Goal: Communication & Community: Answer question/provide support

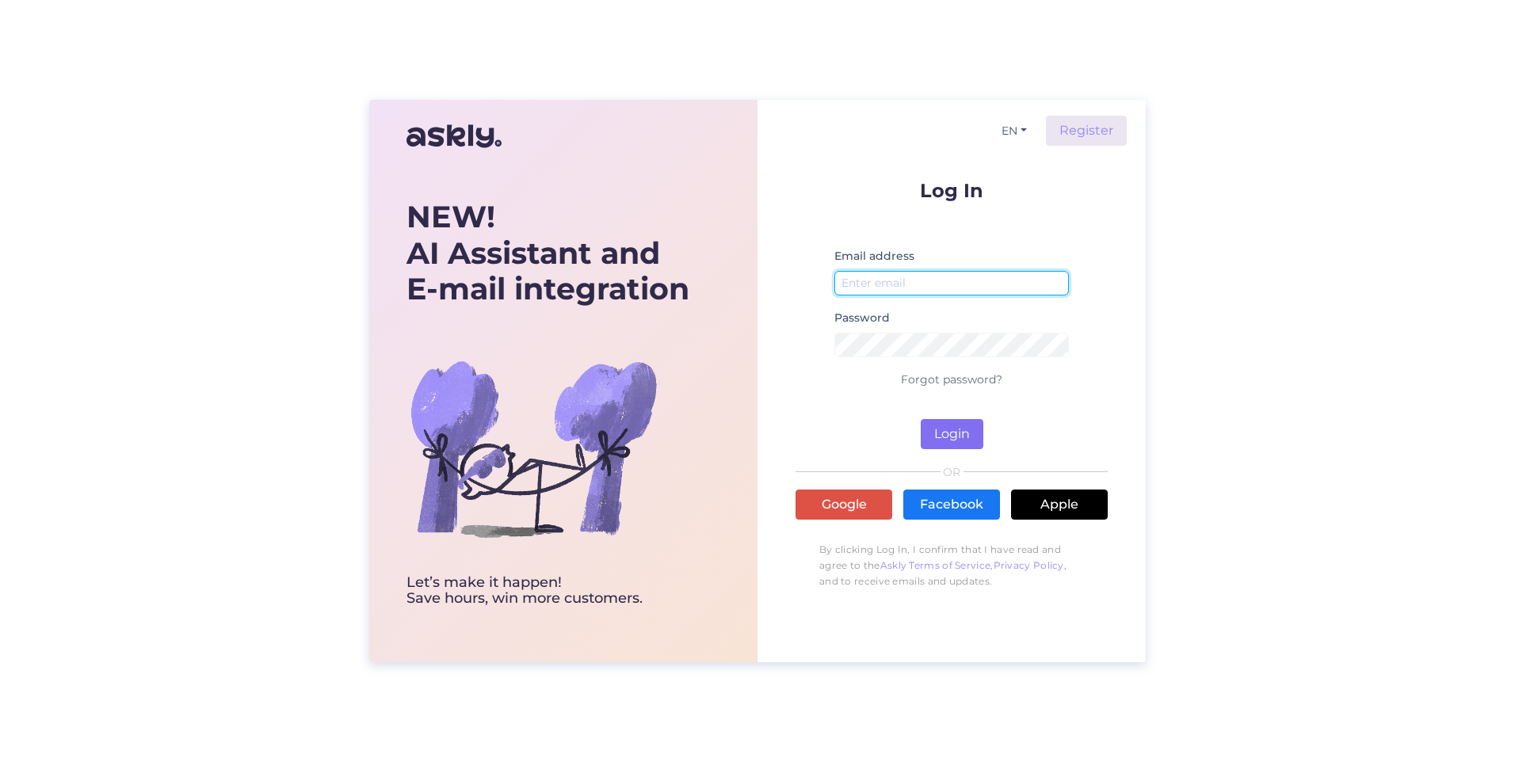
type input "[PERSON_NAME][EMAIL_ADDRESS][PERSON_NAME][PERSON_NAME][DOMAIN_NAME]"
click at [947, 429] on button "Login" at bounding box center [952, 434] width 63 height 30
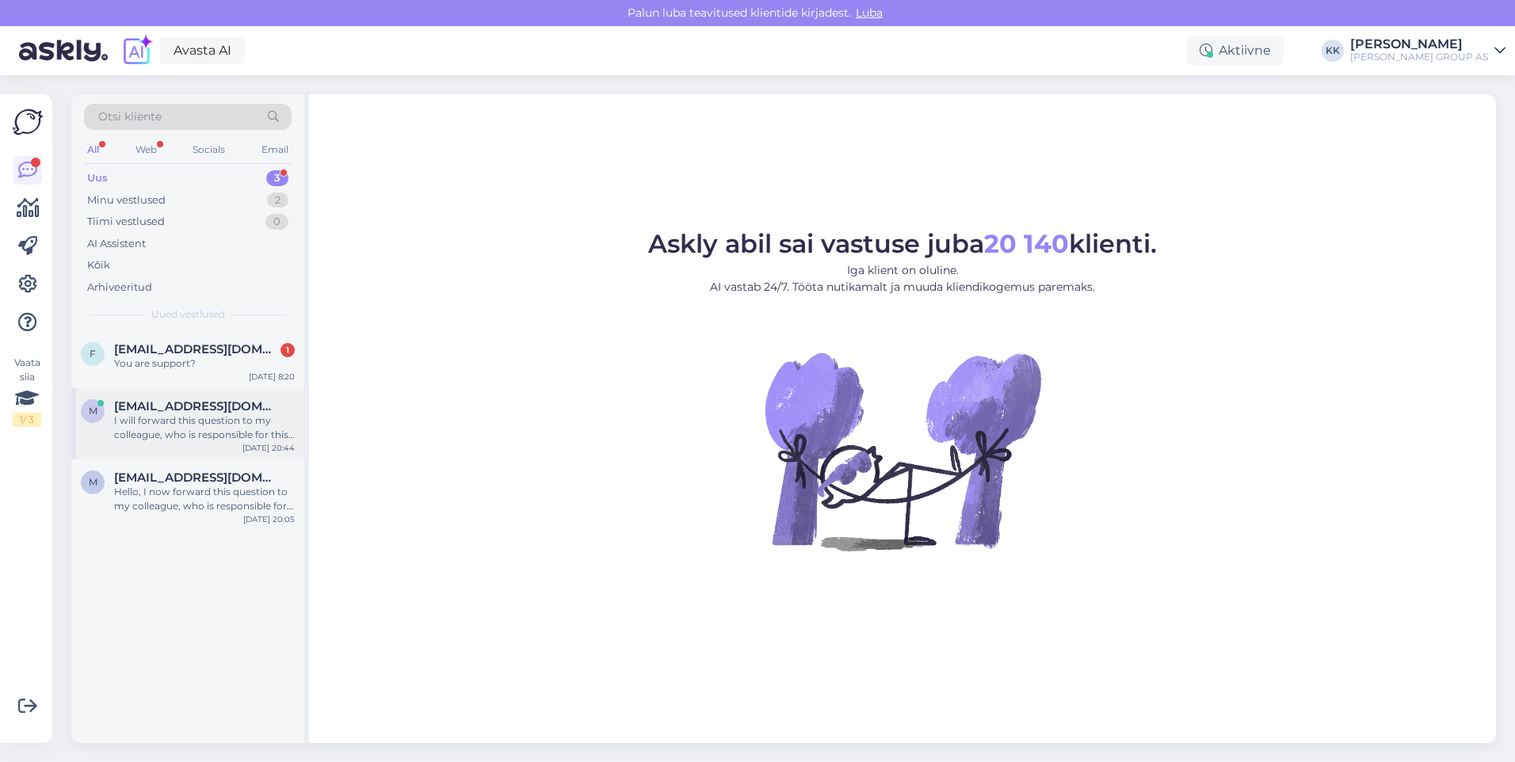
click at [162, 414] on div "I will forward this question to my colleague, who is responsible for this. The …" at bounding box center [204, 428] width 181 height 29
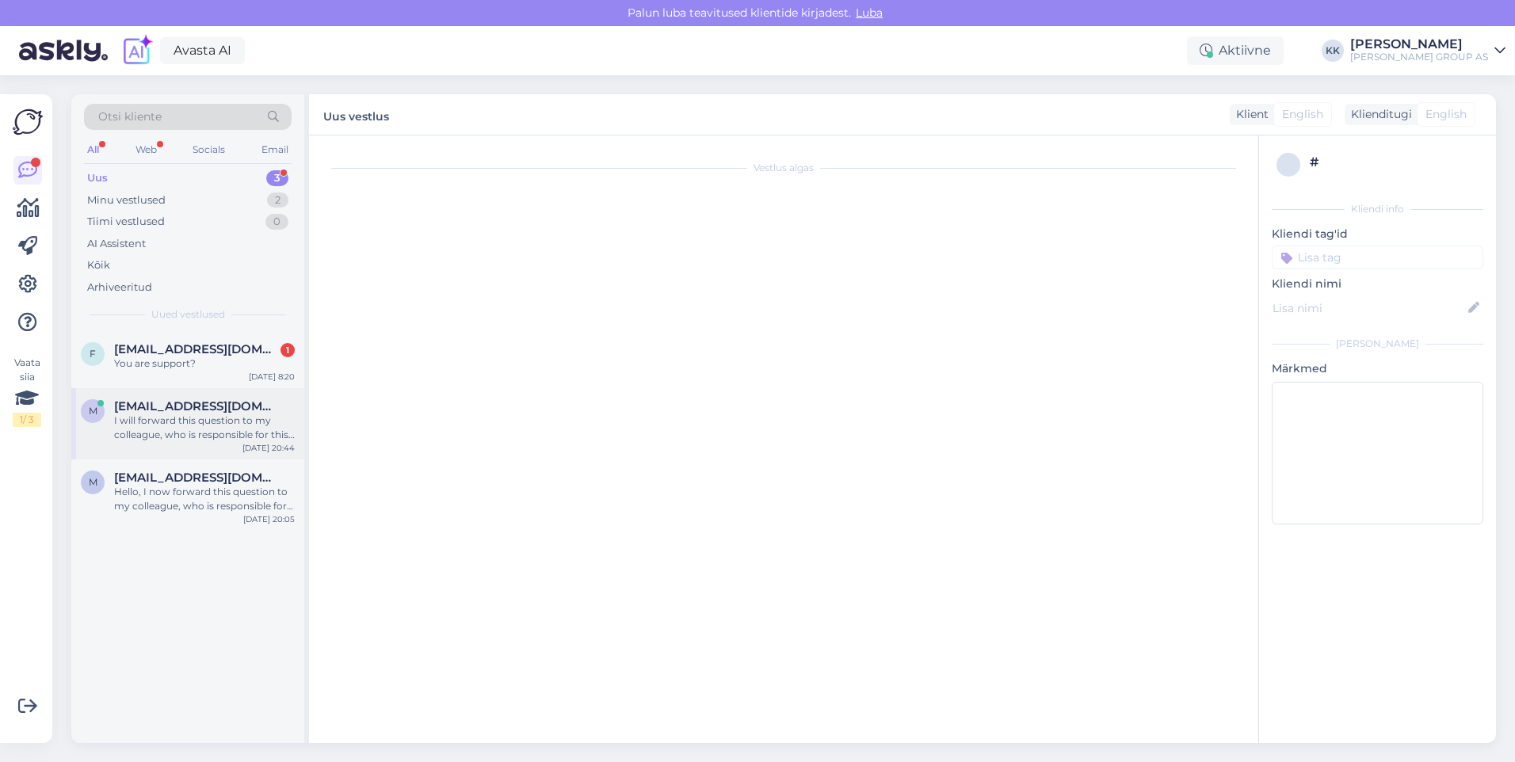
scroll to position [71, 0]
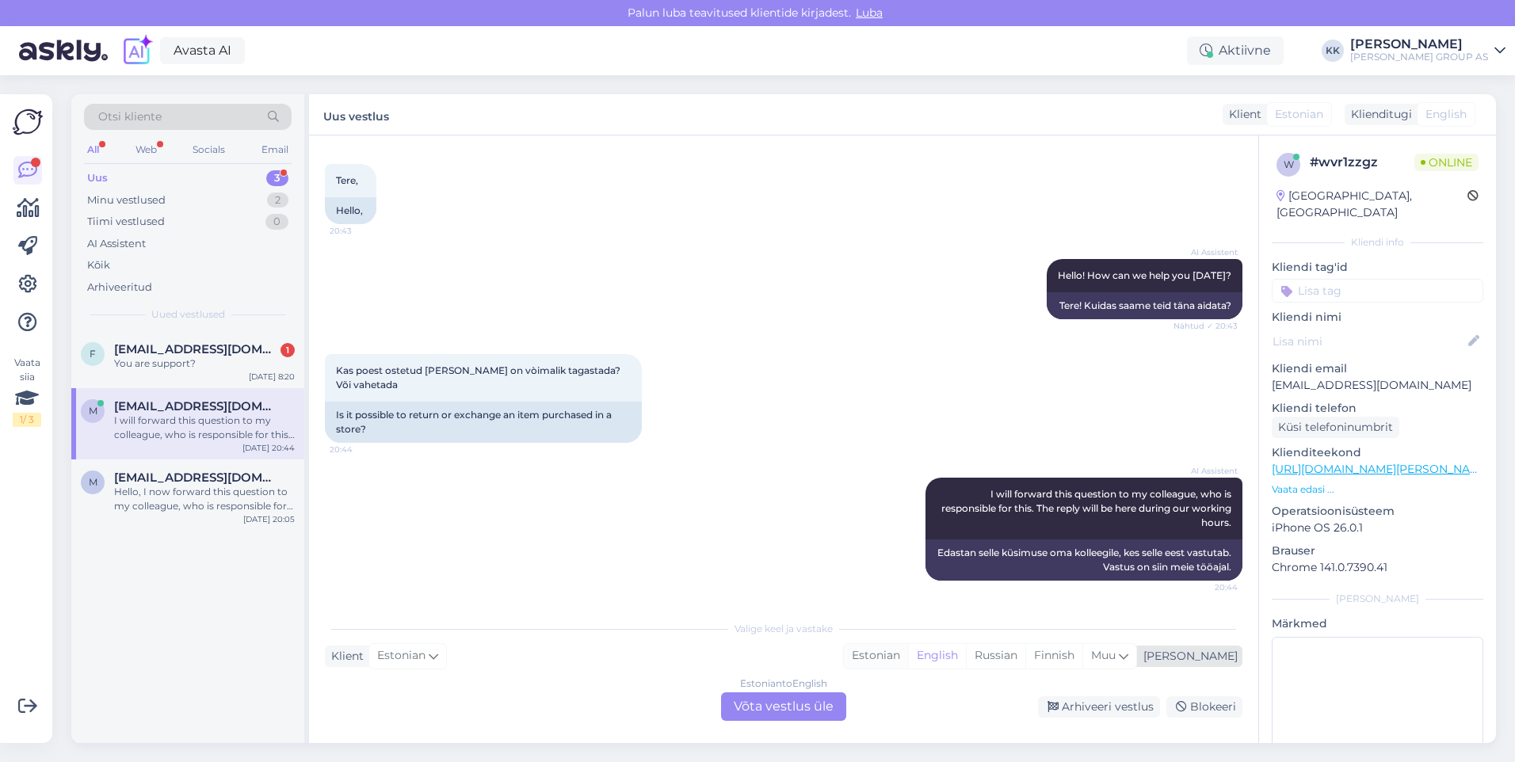
click at [908, 656] on div "Estonian" at bounding box center [876, 656] width 64 height 24
click at [775, 710] on div "Estonian to Estonian Võta vestlus üle" at bounding box center [783, 706] width 125 height 29
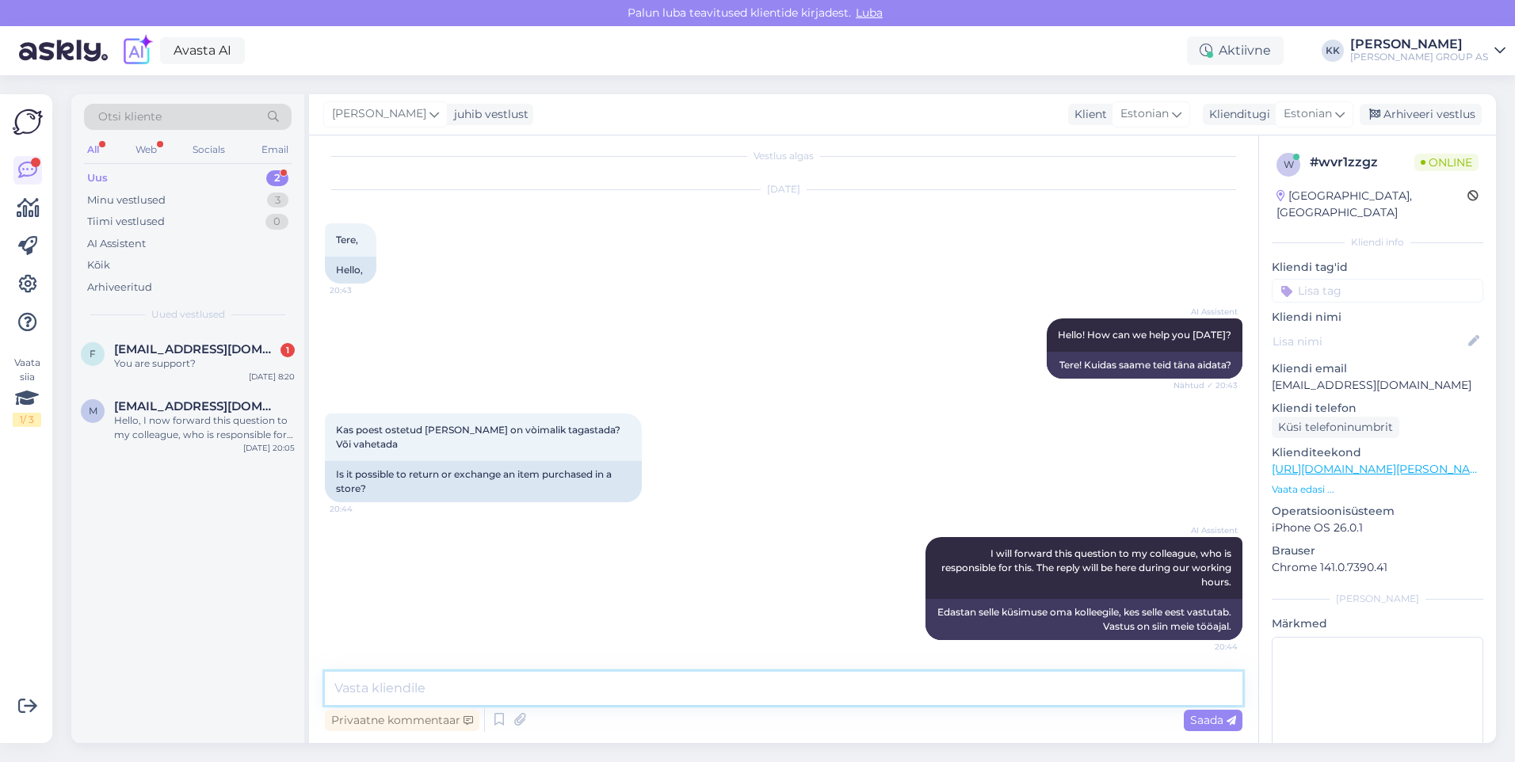
click at [394, 685] on textarea at bounding box center [783, 688] width 917 height 33
type textarea "[PERSON_NAME] toodet soovite tagastada?"
click at [1197, 715] on span "Saada" at bounding box center [1213, 720] width 46 height 14
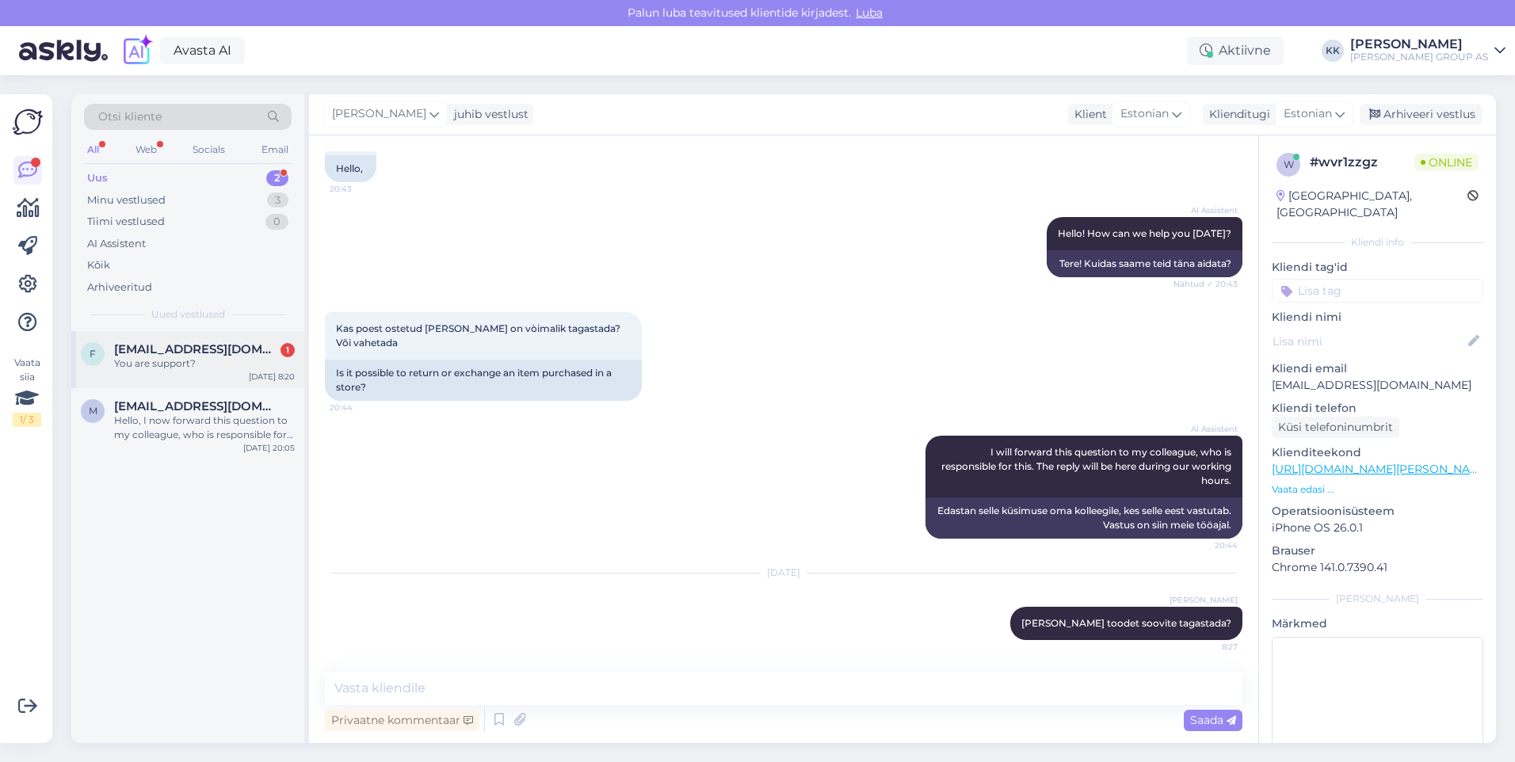
click at [151, 363] on div "You are support?" at bounding box center [204, 364] width 181 height 14
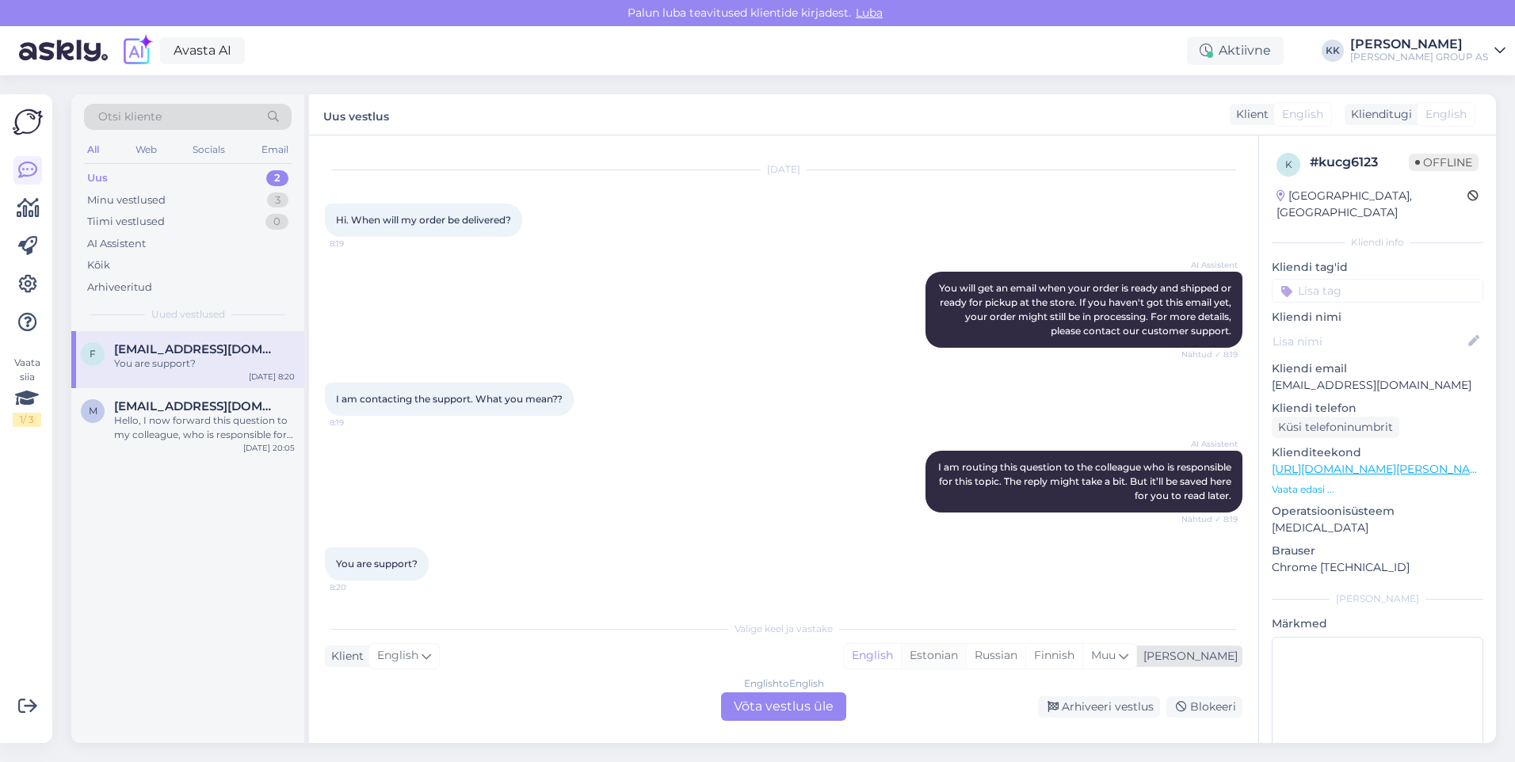
click at [966, 657] on div "Estonian" at bounding box center [933, 656] width 65 height 24
click at [803, 705] on div "English to Estonian Võta vestlus üle" at bounding box center [783, 706] width 125 height 29
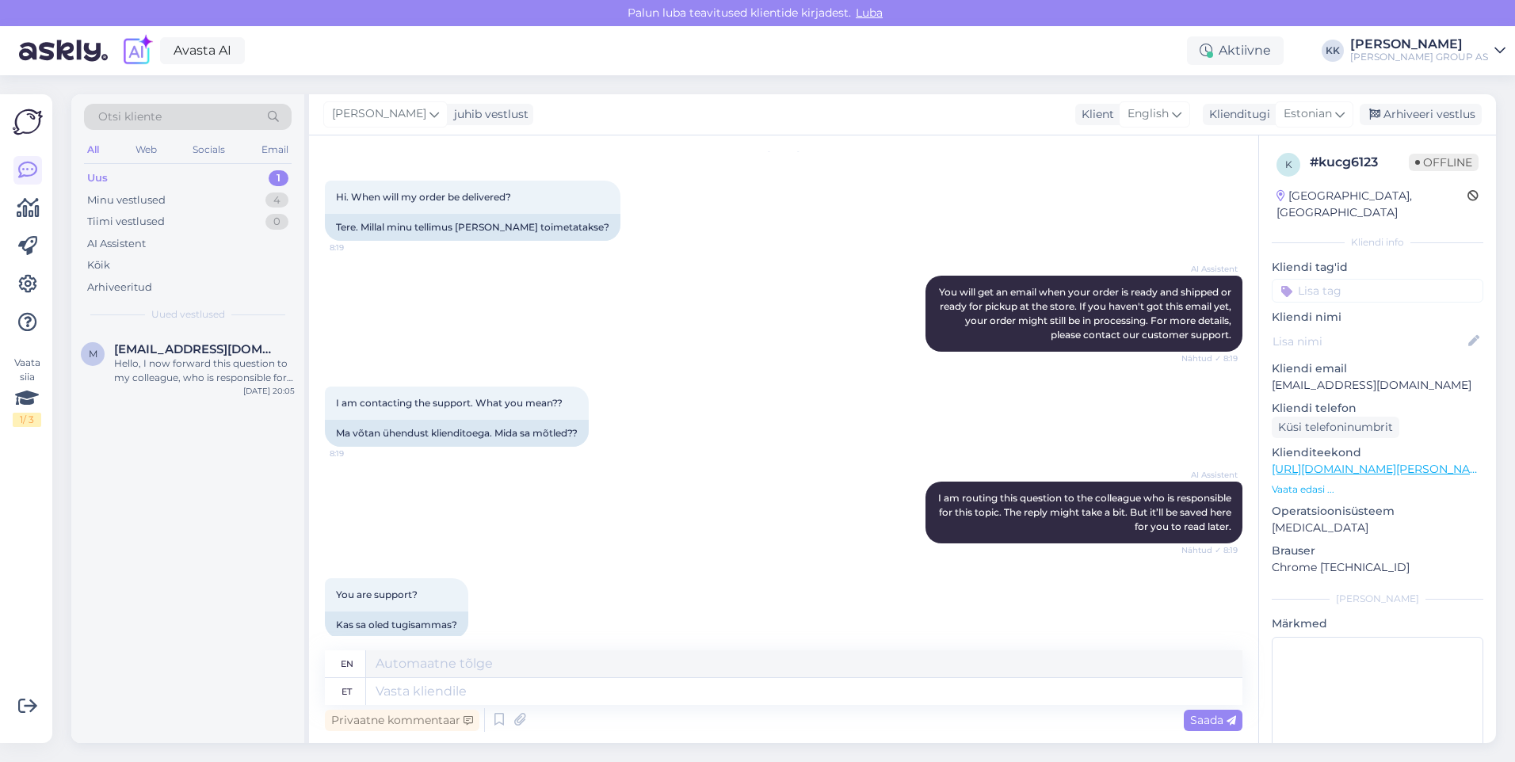
scroll to position [74, 0]
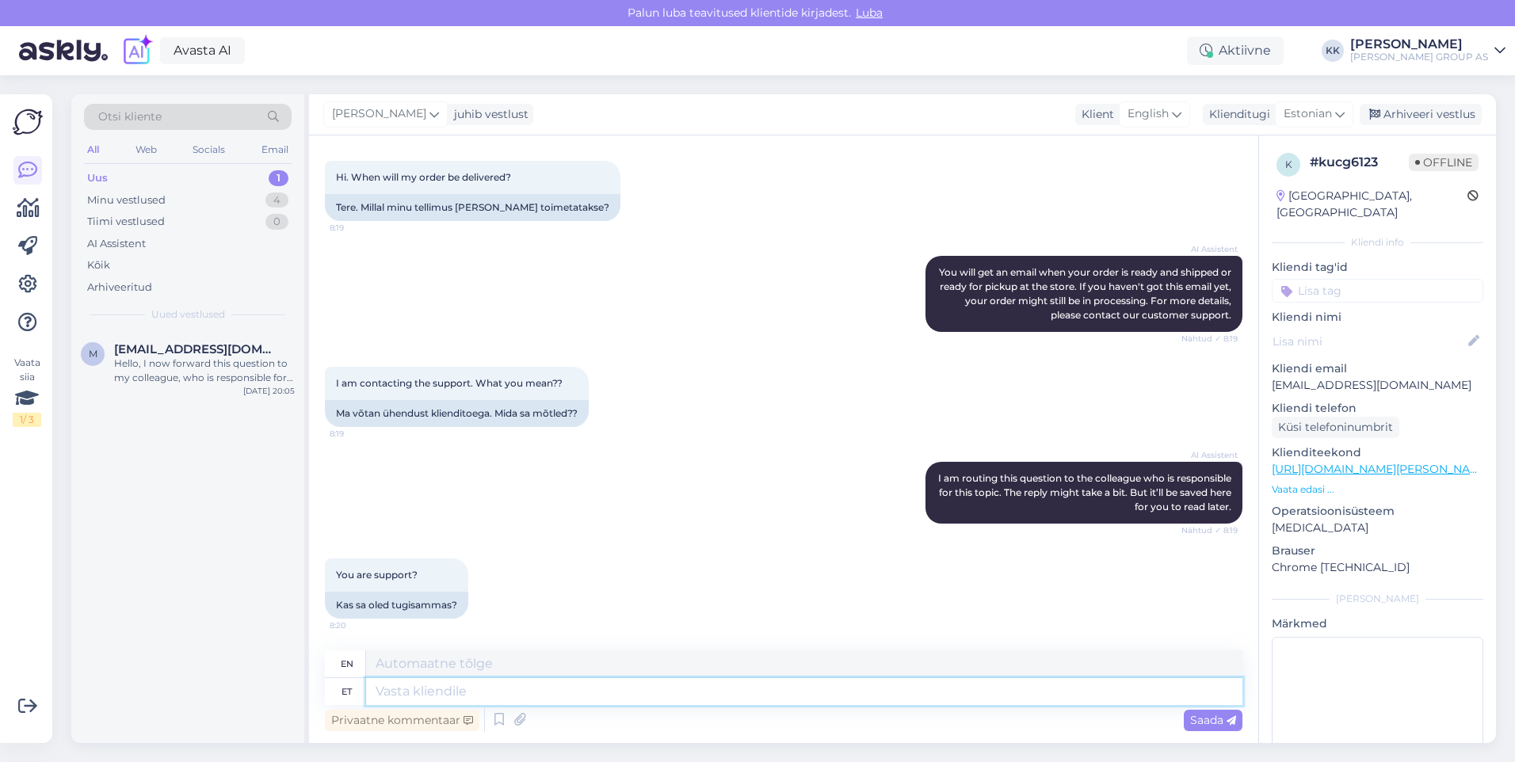
click at [399, 691] on textarea at bounding box center [804, 691] width 876 height 27
type textarea "Tere!"
type textarea "Hello!"
type textarea "Tere! [GEOGRAPHIC_DATA]"
type textarea "Hello! Please"
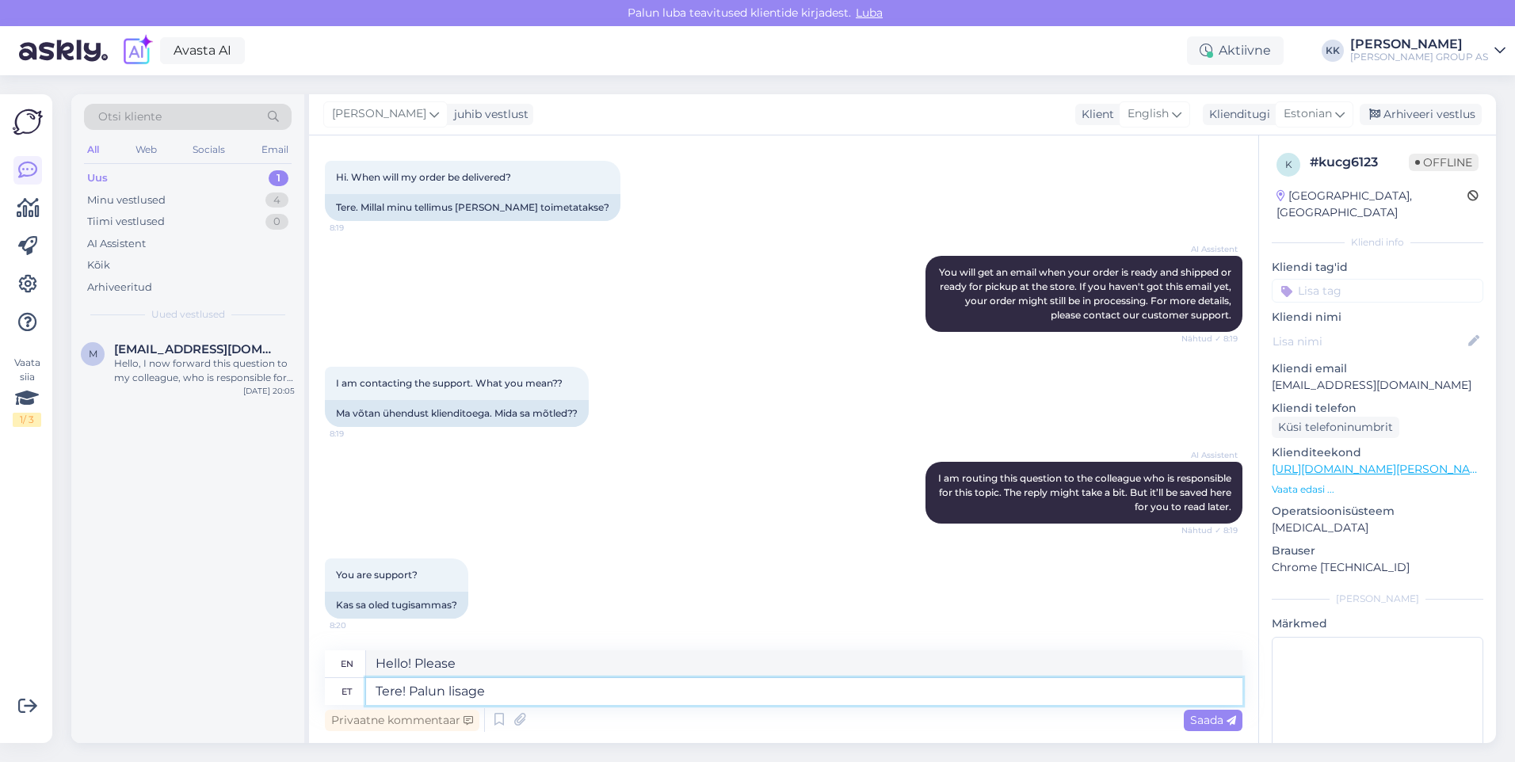
type textarea "Tere! Palun lisage"
type textarea "Hello! Please add"
type textarea "Tere! Palun lisage ka"
type textarea "Hello! Please also add"
type textarea "Tere! Palun lisage ka tellimuse"
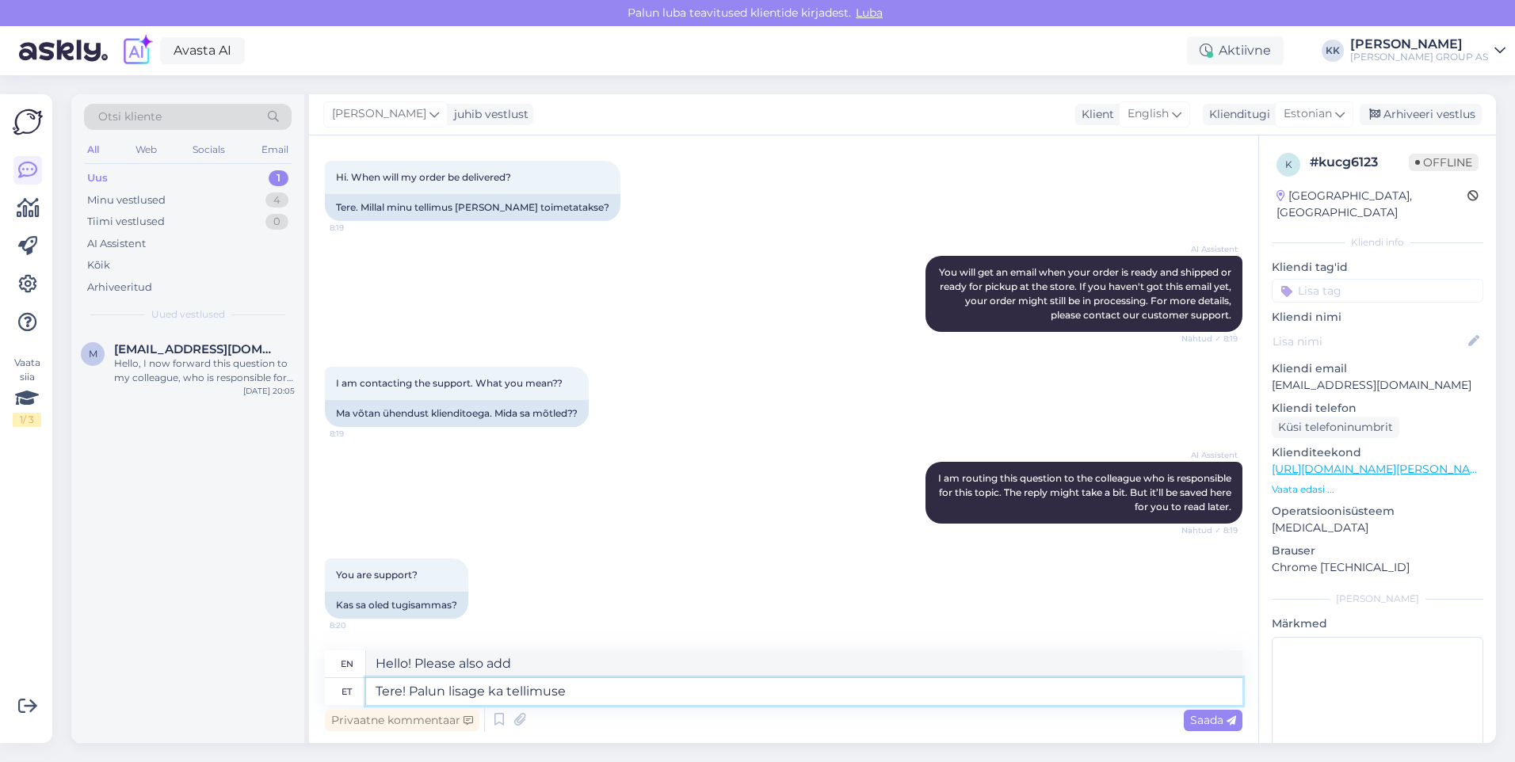
type textarea "Hello! Please also add the order"
type textarea "Tere! Palun lisage ka tellimuse number"
type textarea "Hello! Please also include the order number."
type textarea "Tere! Palun lisage ka tellimuse number"
click at [1203, 723] on span "Saada" at bounding box center [1213, 720] width 46 height 14
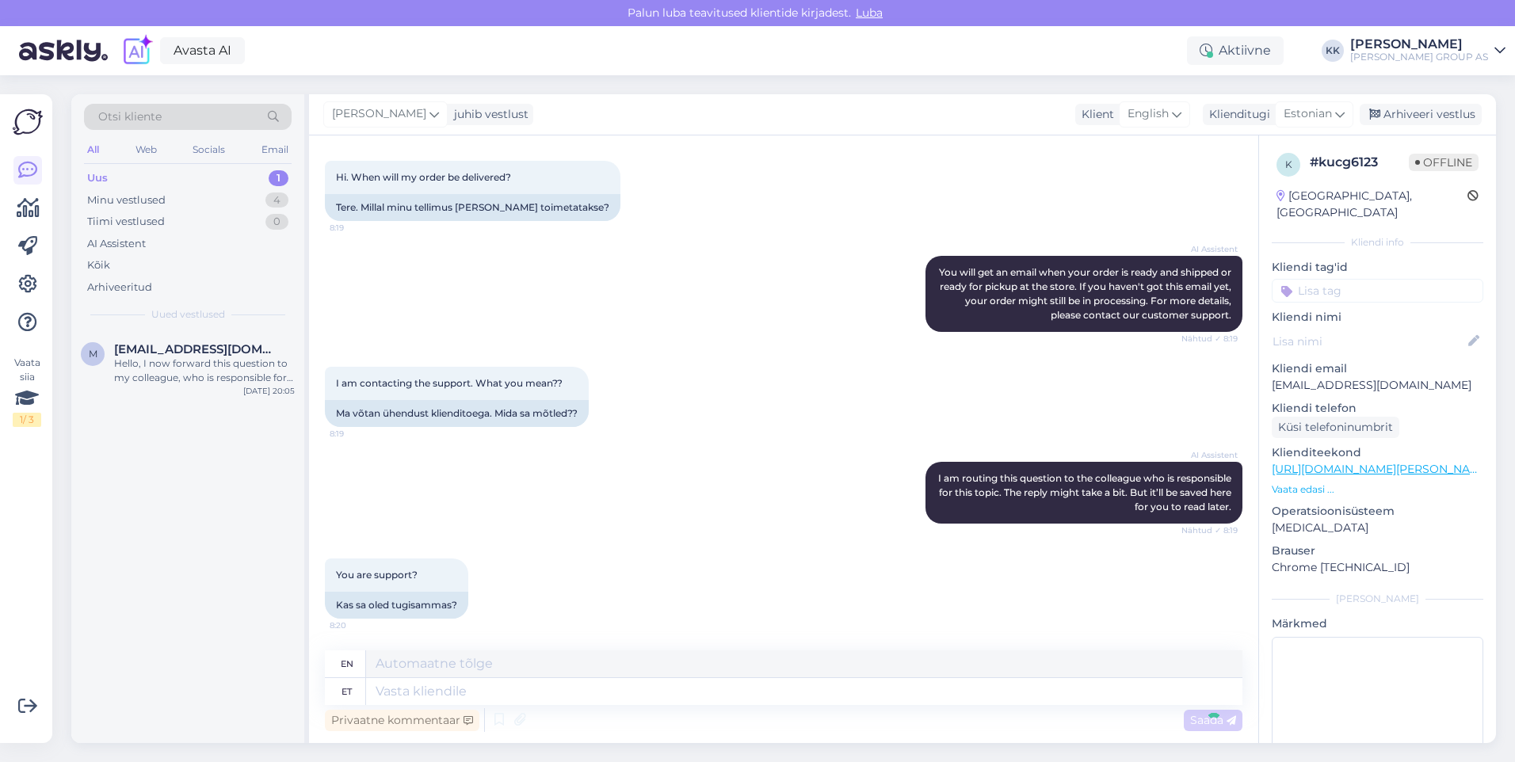
scroll to position [170, 0]
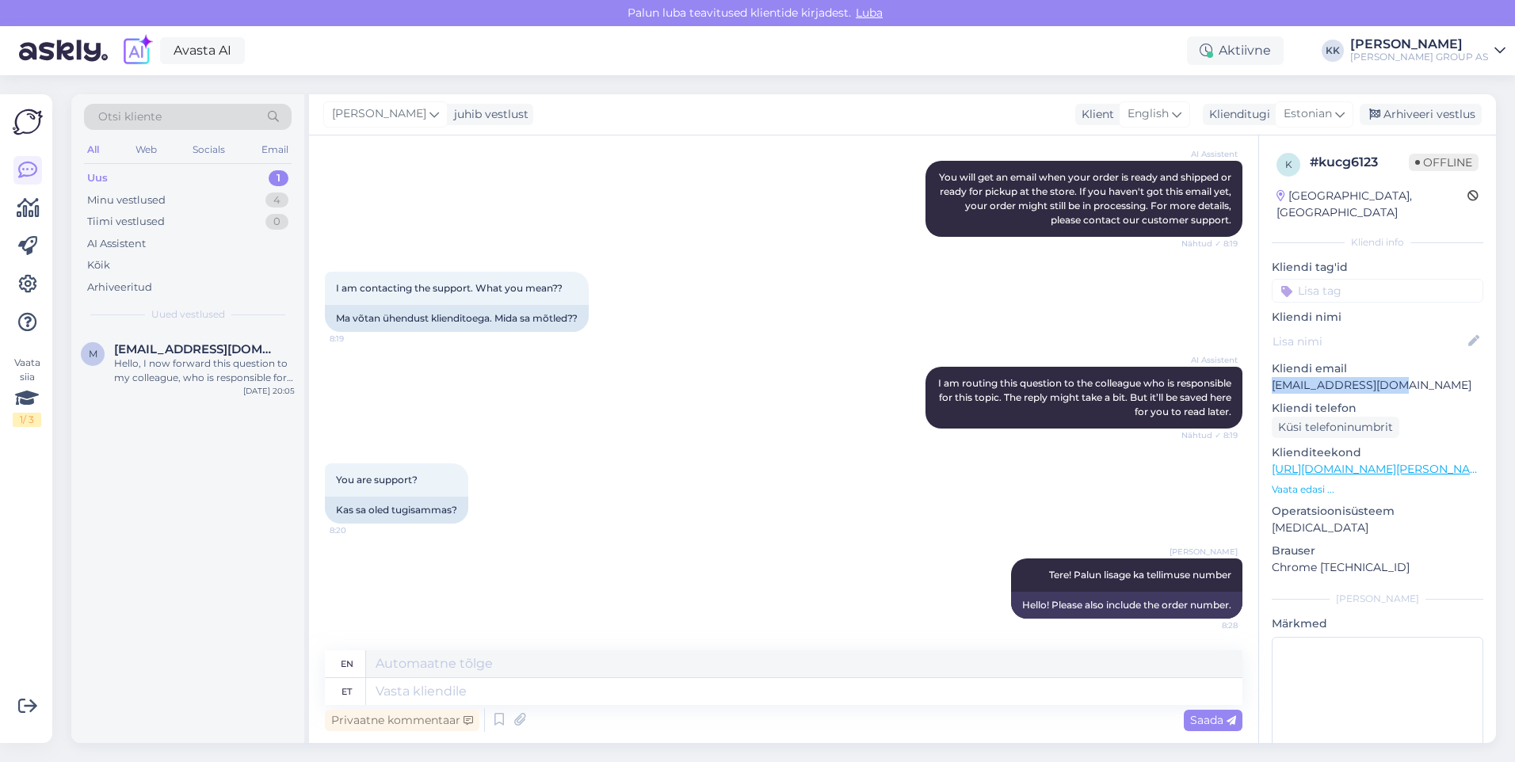
drag, startPoint x: 1392, startPoint y: 370, endPoint x: 1268, endPoint y: 372, distance: 124.4
click at [1268, 372] on div "k # kucg6123 Offline [GEOGRAPHIC_DATA], [GEOGRAPHIC_DATA] info Kliendi tag'id K…" at bounding box center [1377, 469] width 237 height 668
drag, startPoint x: 1268, startPoint y: 372, endPoint x: 1277, endPoint y: 371, distance: 9.6
copy p "[EMAIL_ADDRESS][DOMAIN_NAME]"
click at [139, 199] on div "Minu vestlused" at bounding box center [126, 201] width 78 height 16
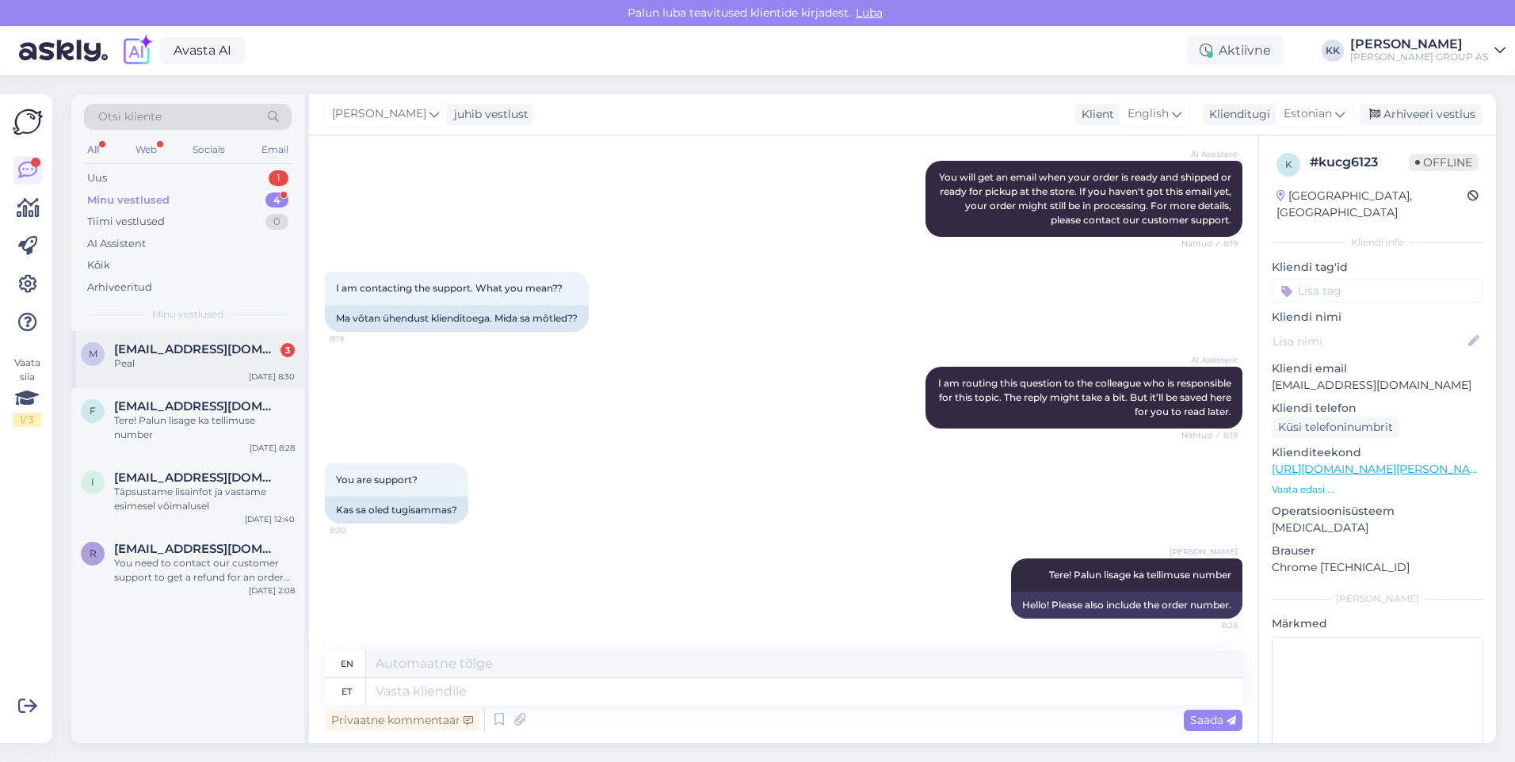
click at [162, 360] on div "Peal" at bounding box center [204, 364] width 181 height 14
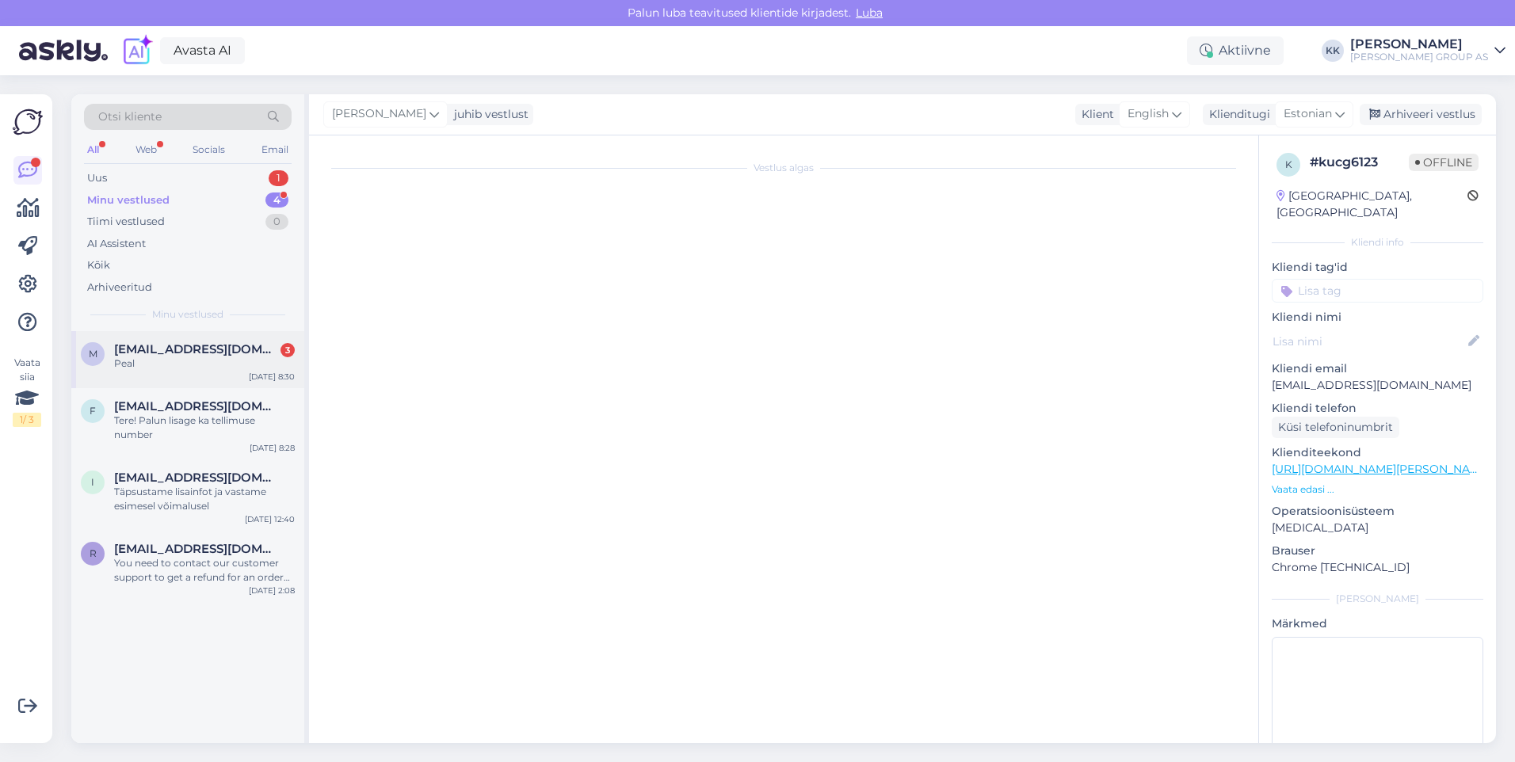
scroll to position [318, 0]
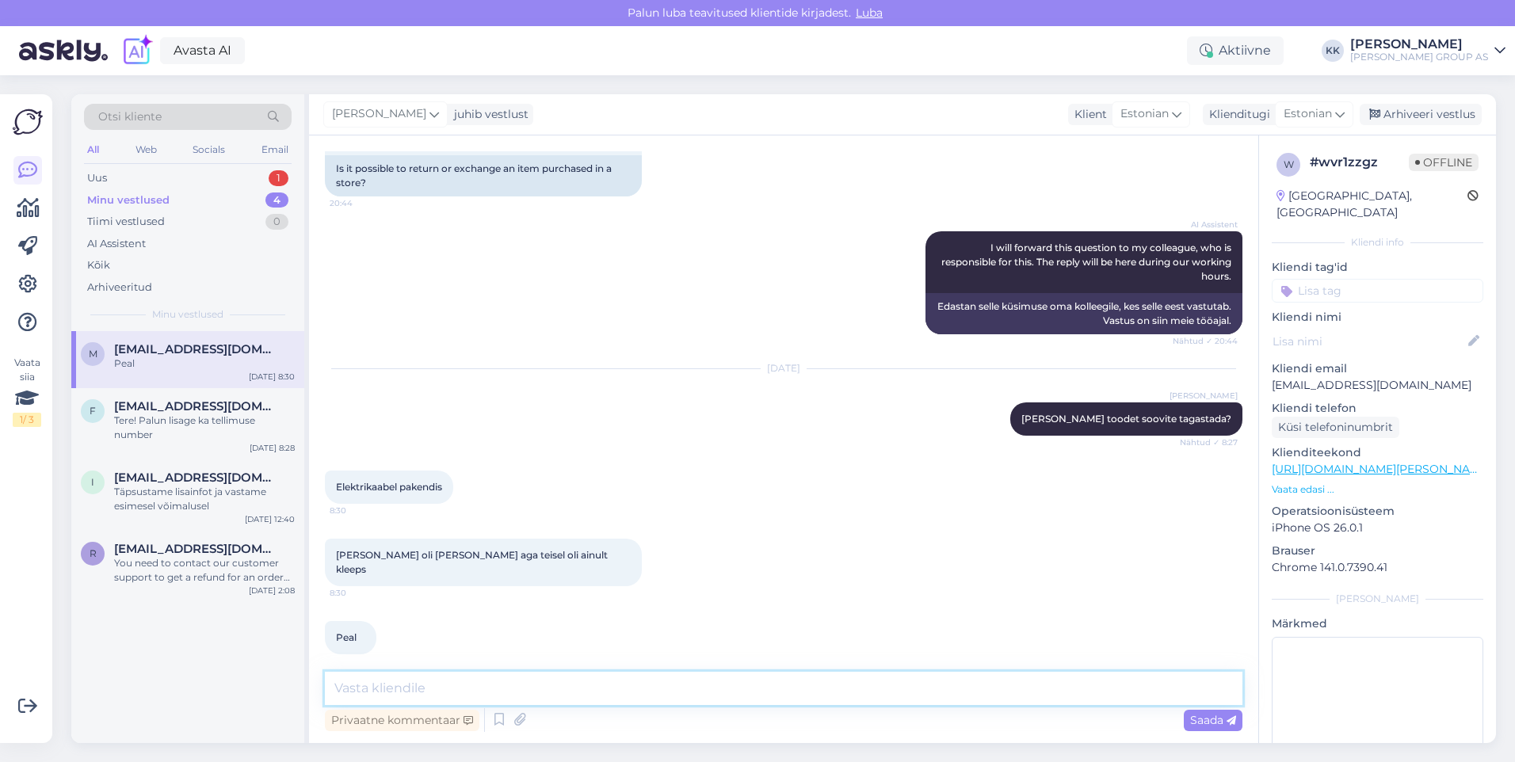
click at [368, 688] on textarea at bounding box center [783, 688] width 917 height 33
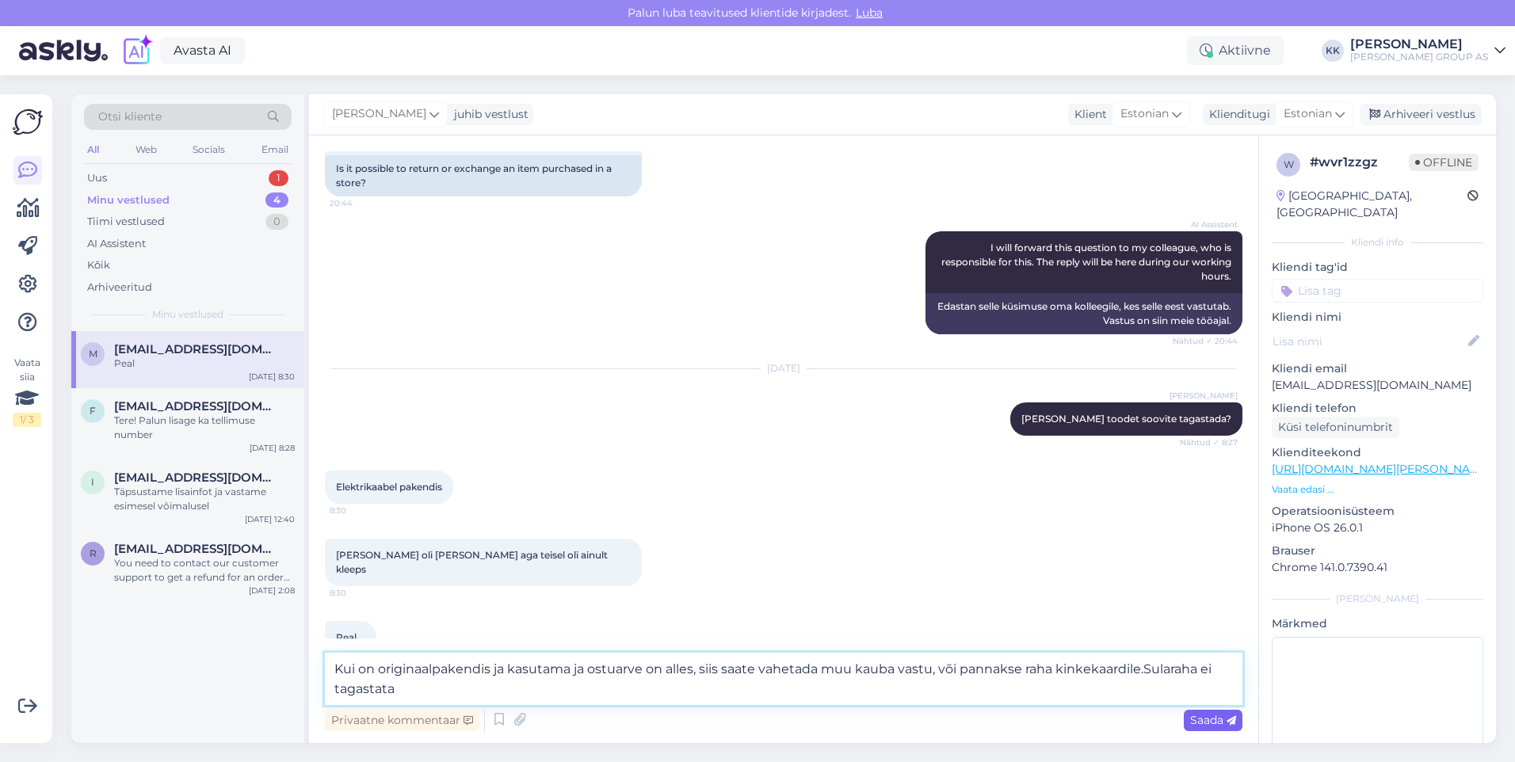
type textarea "Kui on originaalpakendis ja kasutama ja ostuarve on alles, siis saate vahetada …"
click at [1203, 718] on span "Saada" at bounding box center [1213, 720] width 46 height 14
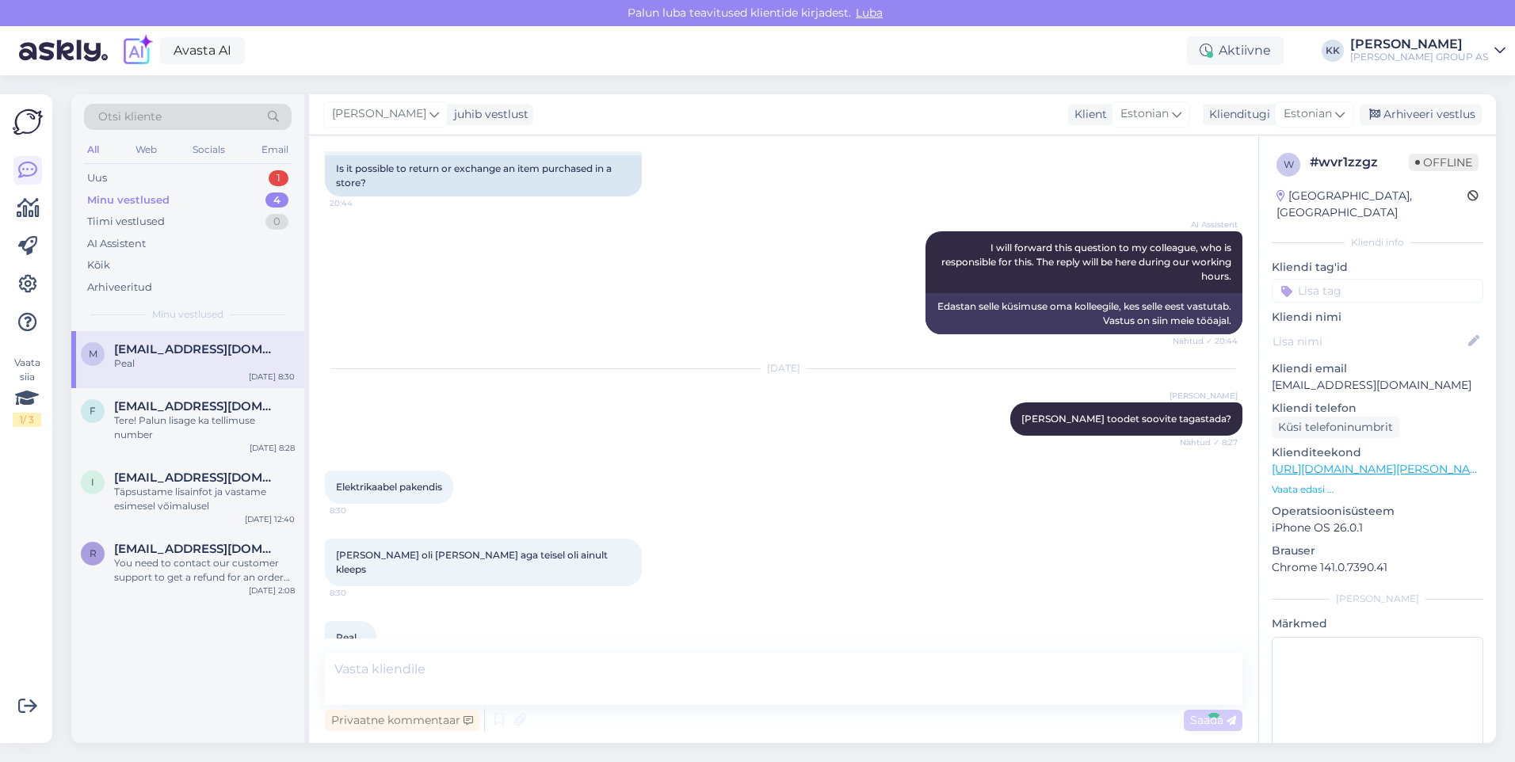
scroll to position [414, 0]
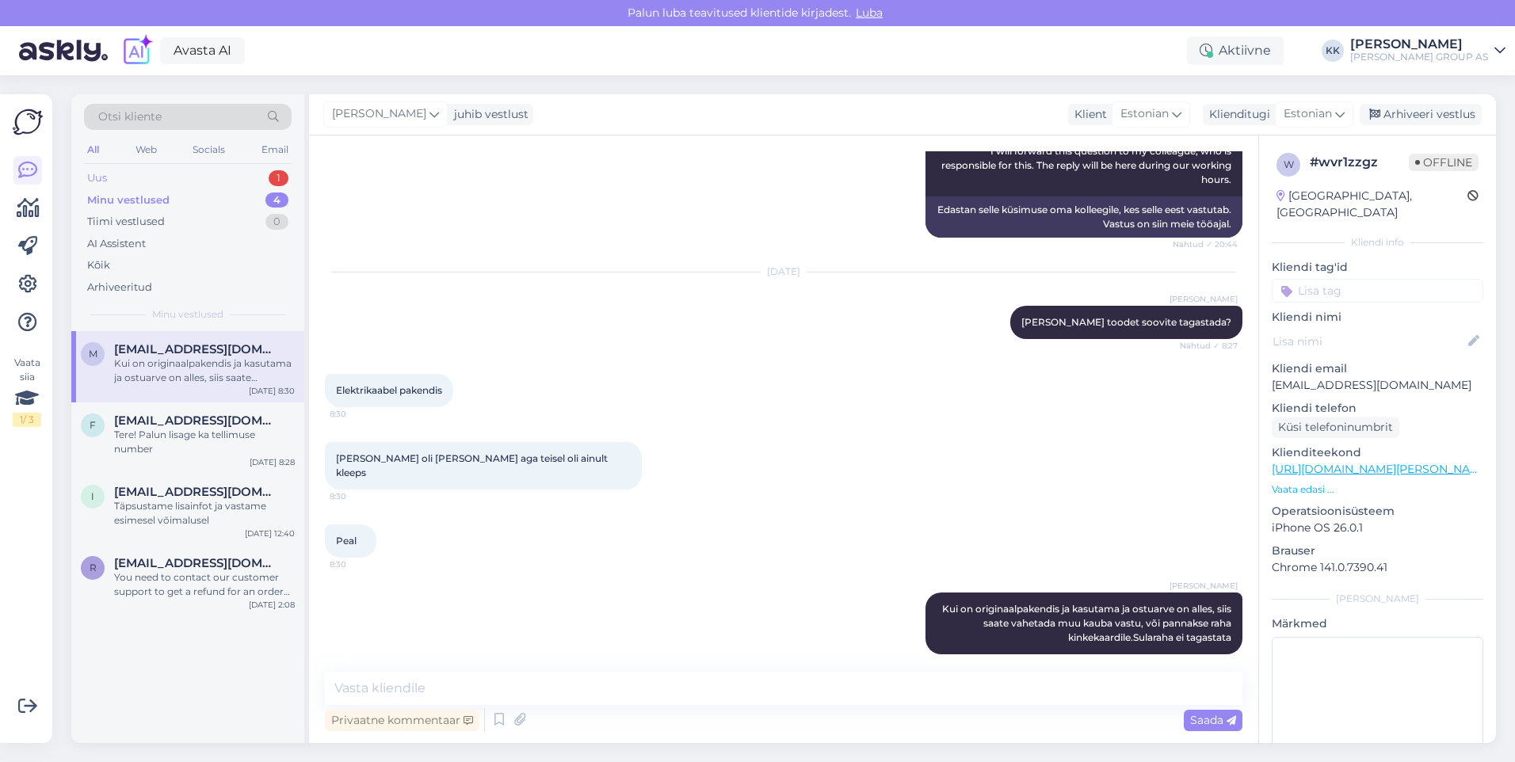
click at [137, 172] on div "Uus 1" at bounding box center [188, 178] width 208 height 22
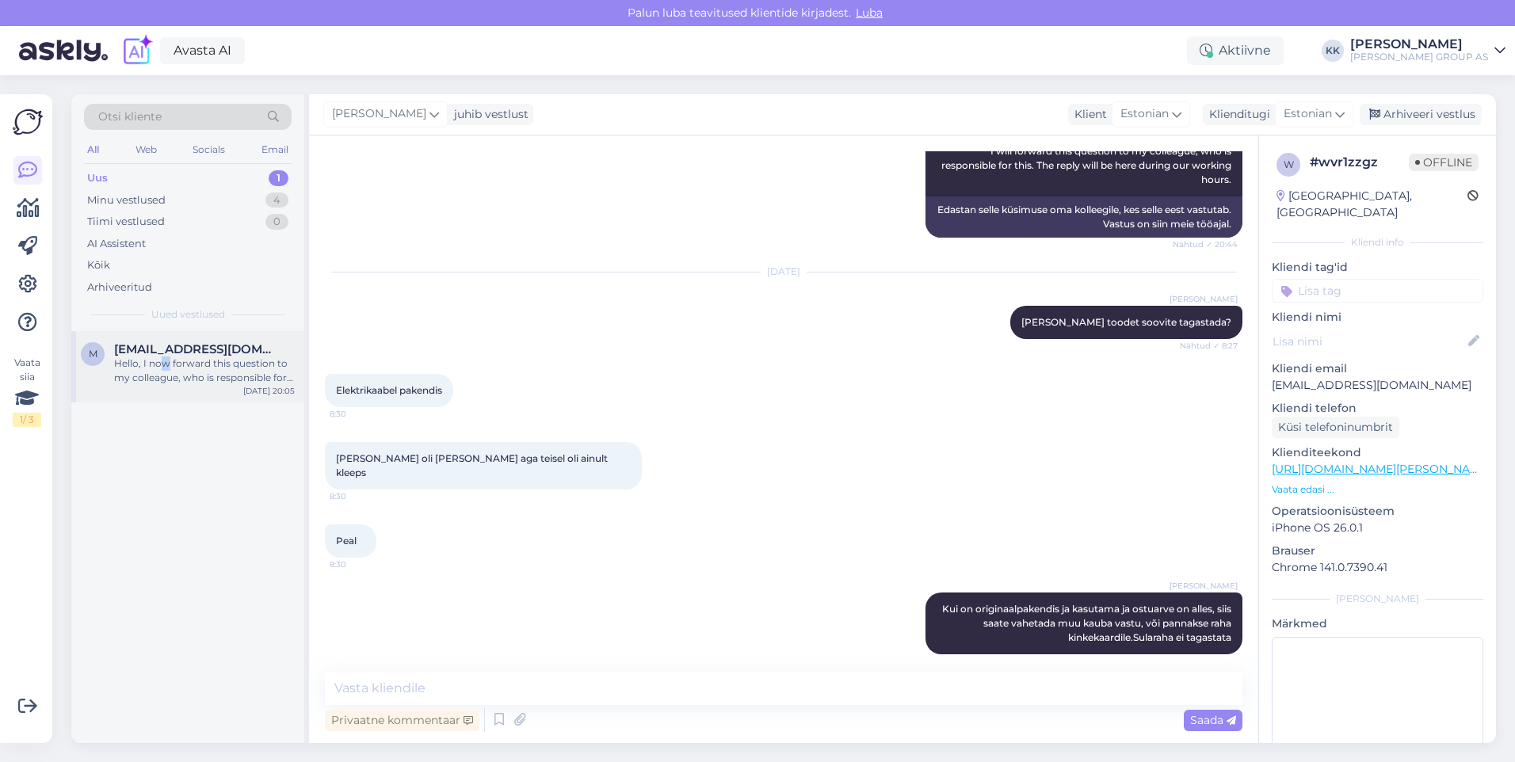
click at [165, 365] on div "Hello, I now forward this question to my colleague, who is responsible for this…" at bounding box center [204, 371] width 181 height 29
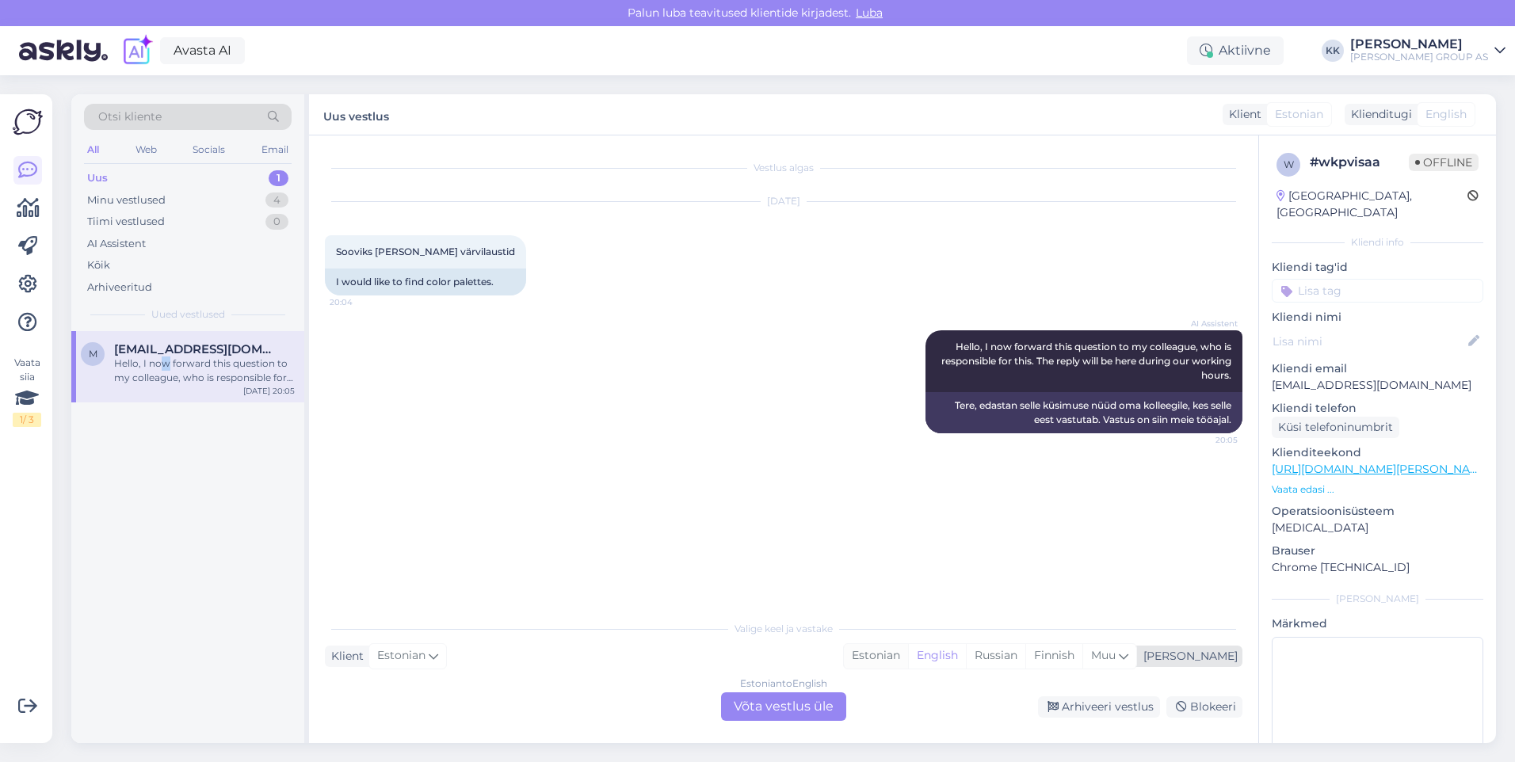
click at [908, 654] on div "Estonian" at bounding box center [876, 656] width 64 height 24
click at [770, 704] on div "Estonian to Estonian Võta vestlus üle" at bounding box center [783, 706] width 125 height 29
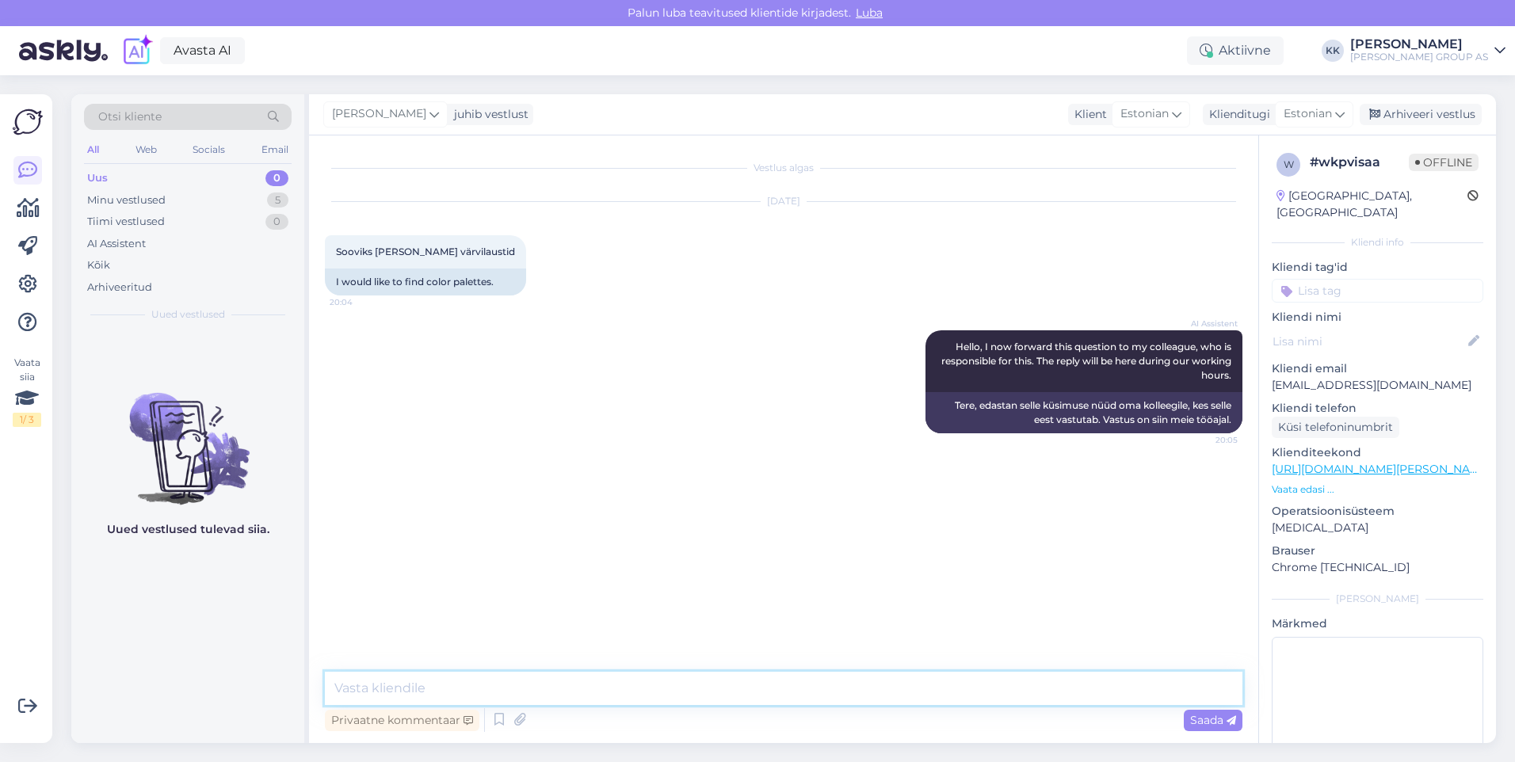
click at [409, 690] on textarea at bounding box center [783, 688] width 917 height 33
paste textarea "[URL][DOMAIN_NAME][PERSON_NAME]"
type textarea "[URL][DOMAIN_NAME][PERSON_NAME]"
click at [1207, 720] on span "Saada" at bounding box center [1213, 720] width 46 height 14
click at [1407, 111] on div "Arhiveeri vestlus" at bounding box center [1421, 114] width 122 height 21
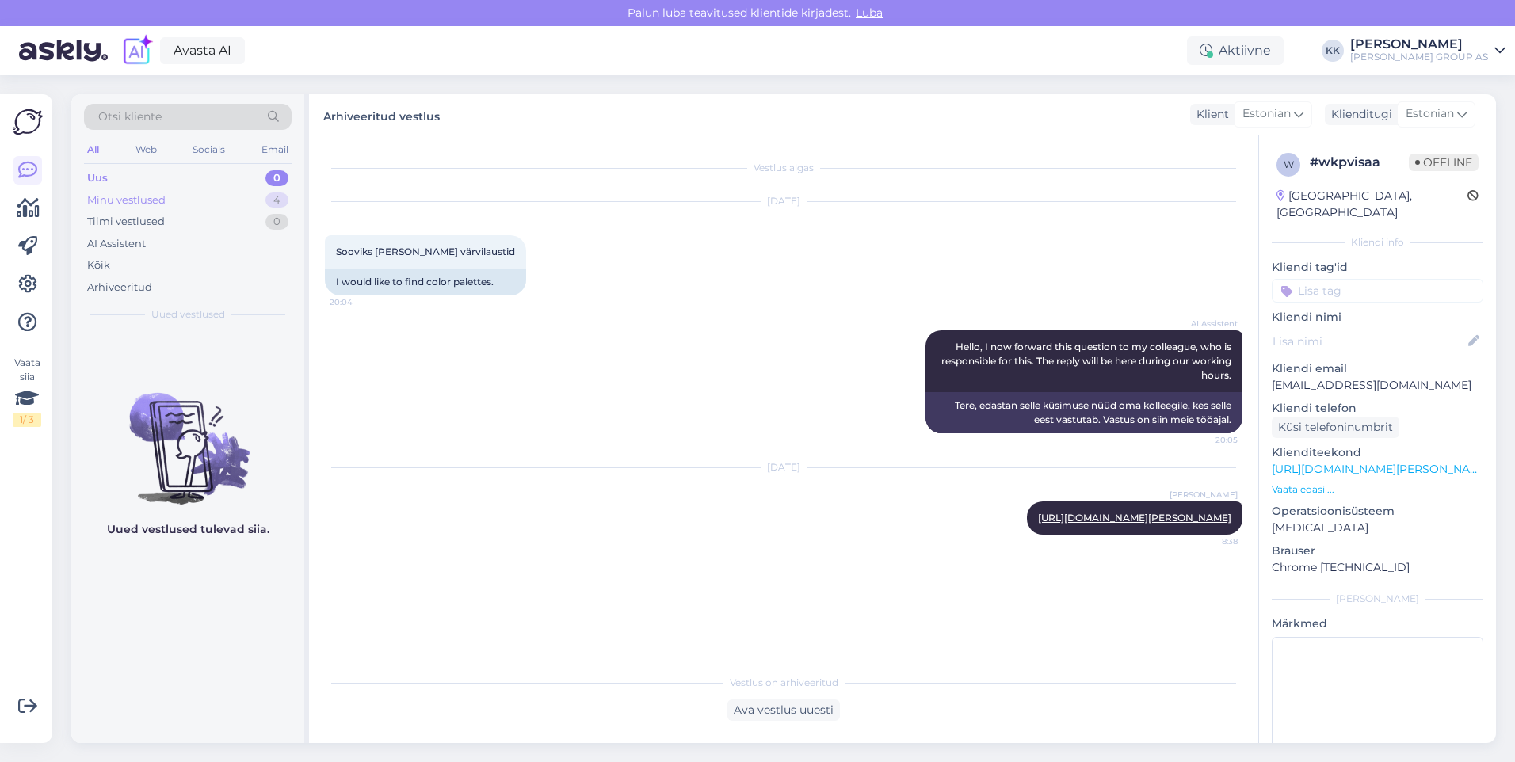
click at [126, 193] on div "Minu vestlused" at bounding box center [126, 201] width 78 height 16
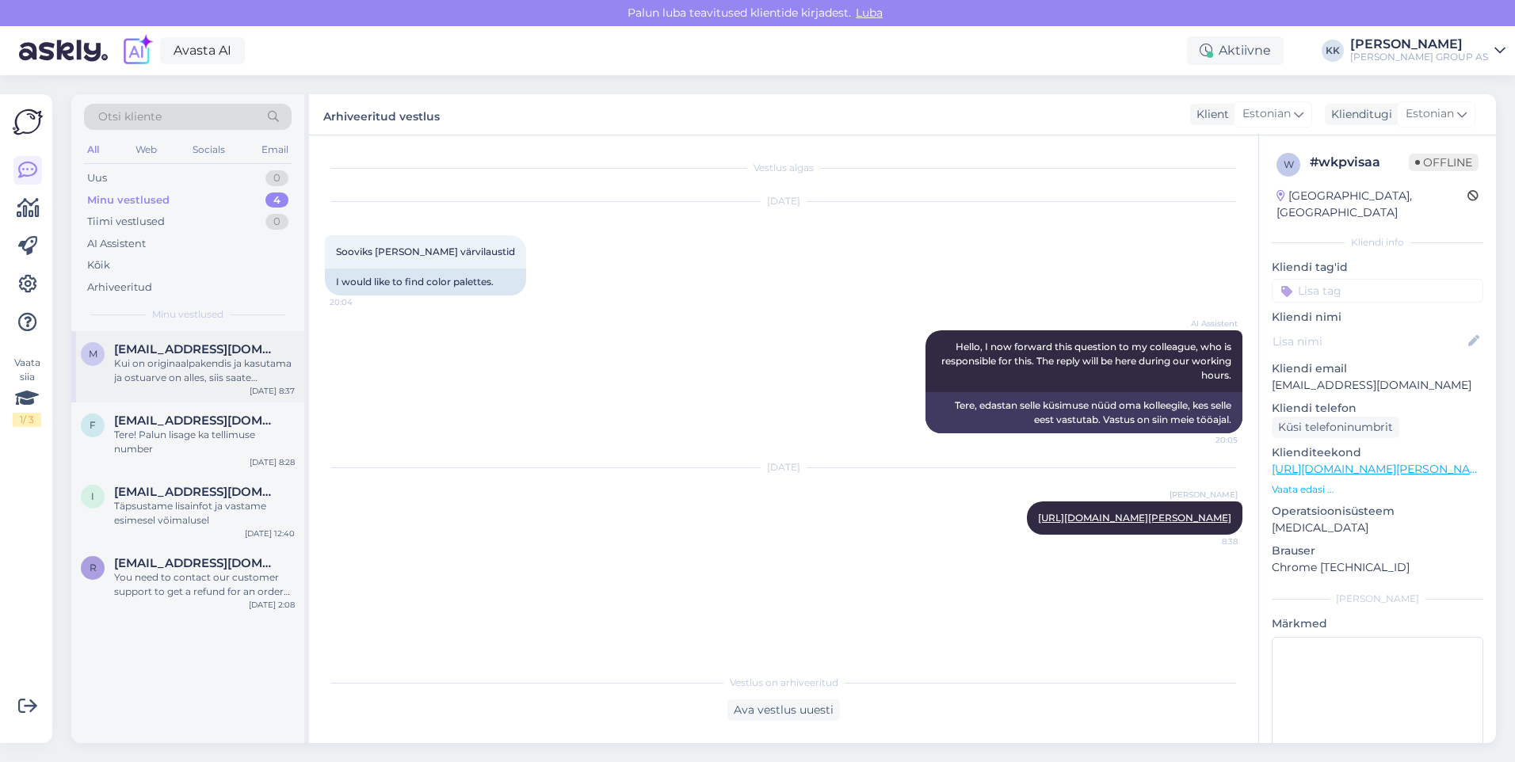
click at [187, 353] on span "[EMAIL_ADDRESS][DOMAIN_NAME]" at bounding box center [196, 349] width 165 height 14
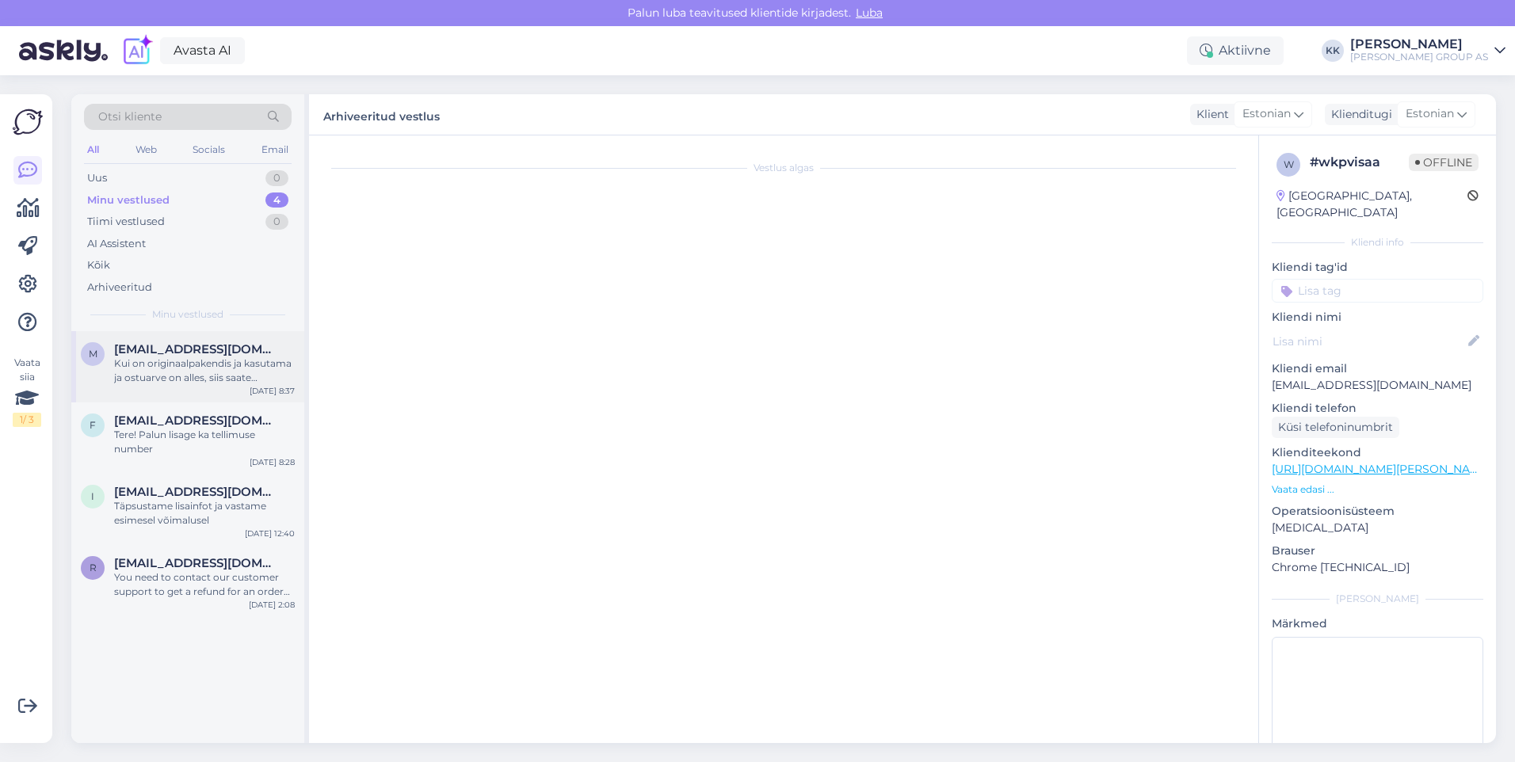
scroll to position [414, 0]
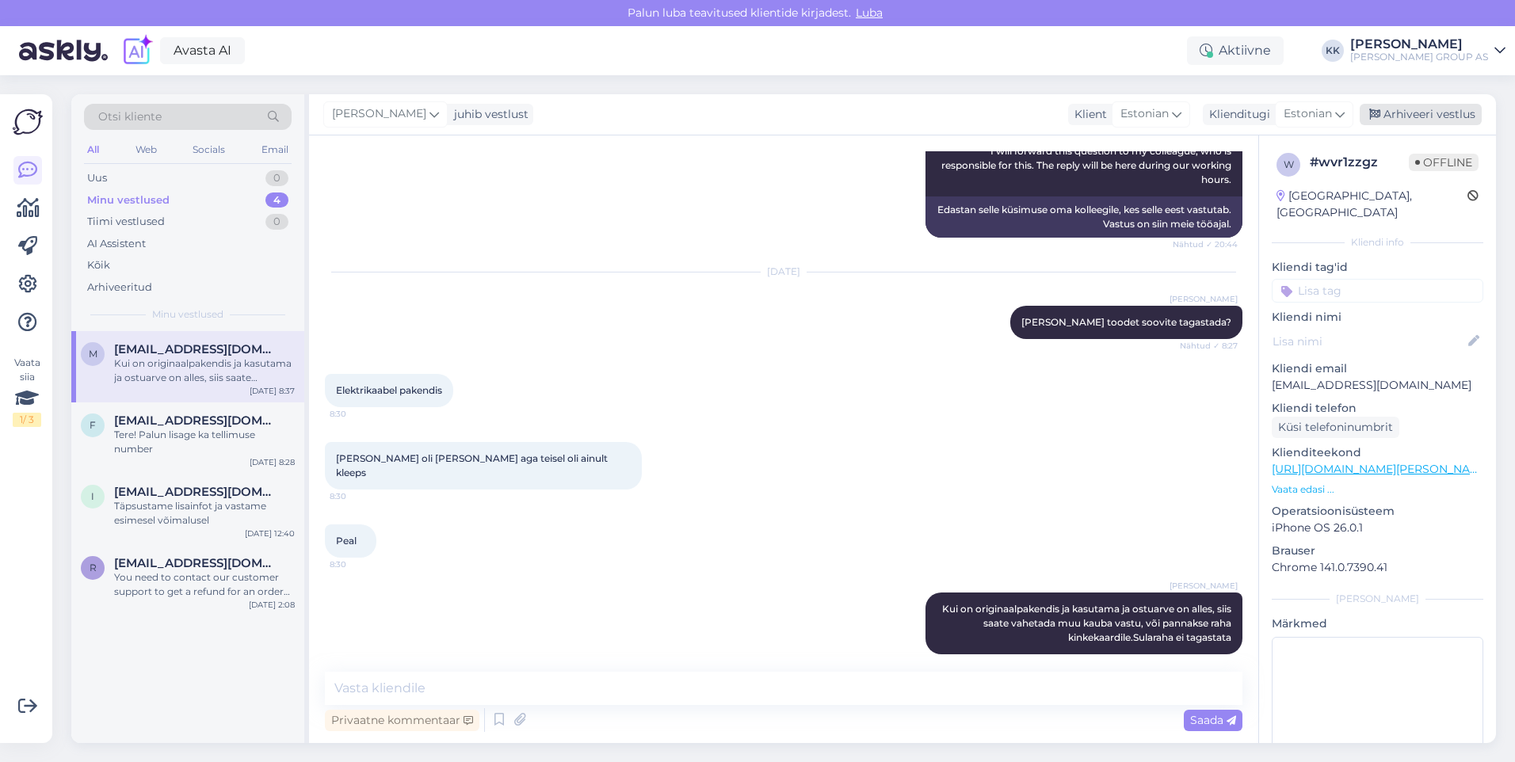
click at [1418, 112] on div "Arhiveeri vestlus" at bounding box center [1421, 114] width 122 height 21
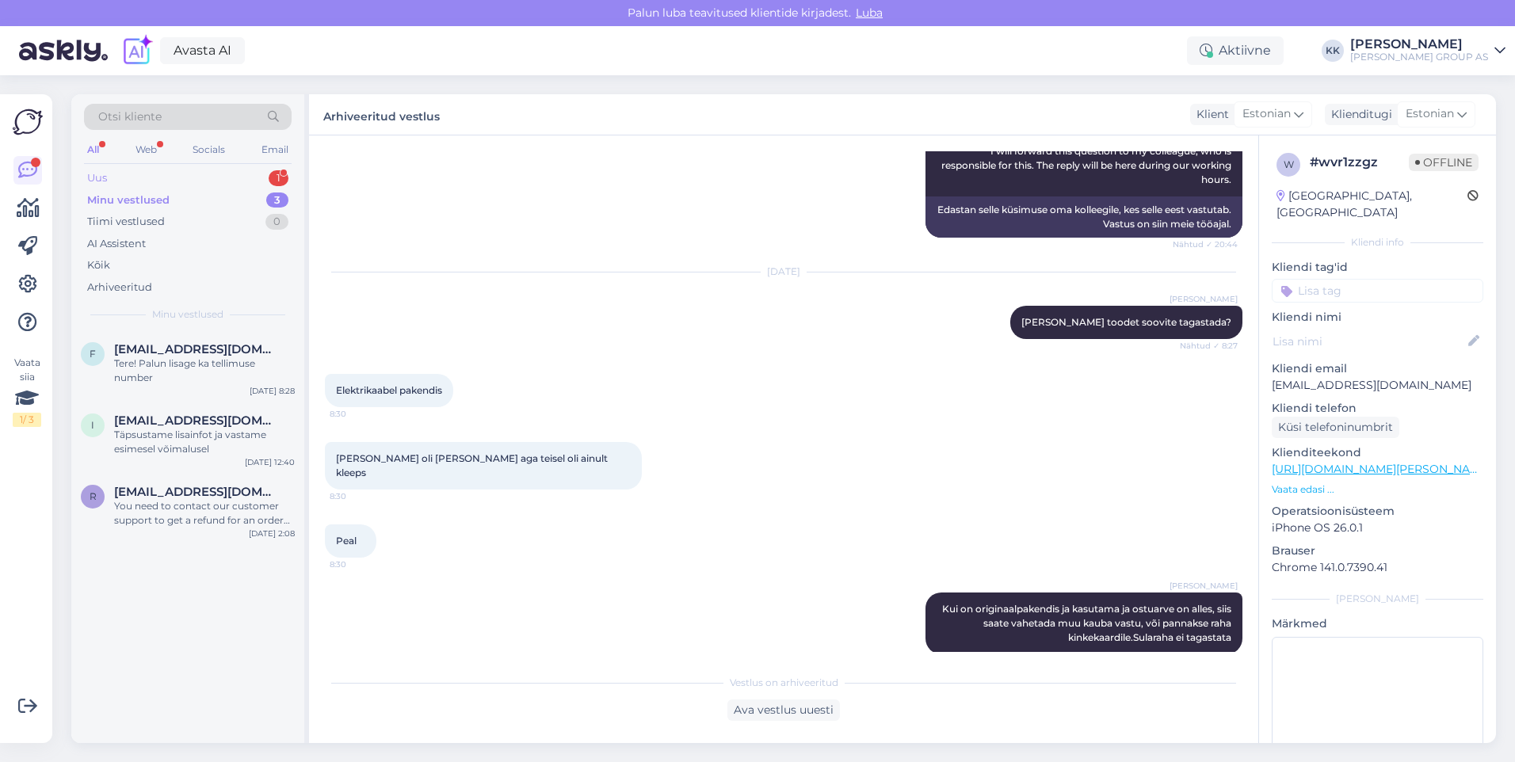
click at [152, 174] on div "Uus 1" at bounding box center [188, 178] width 208 height 22
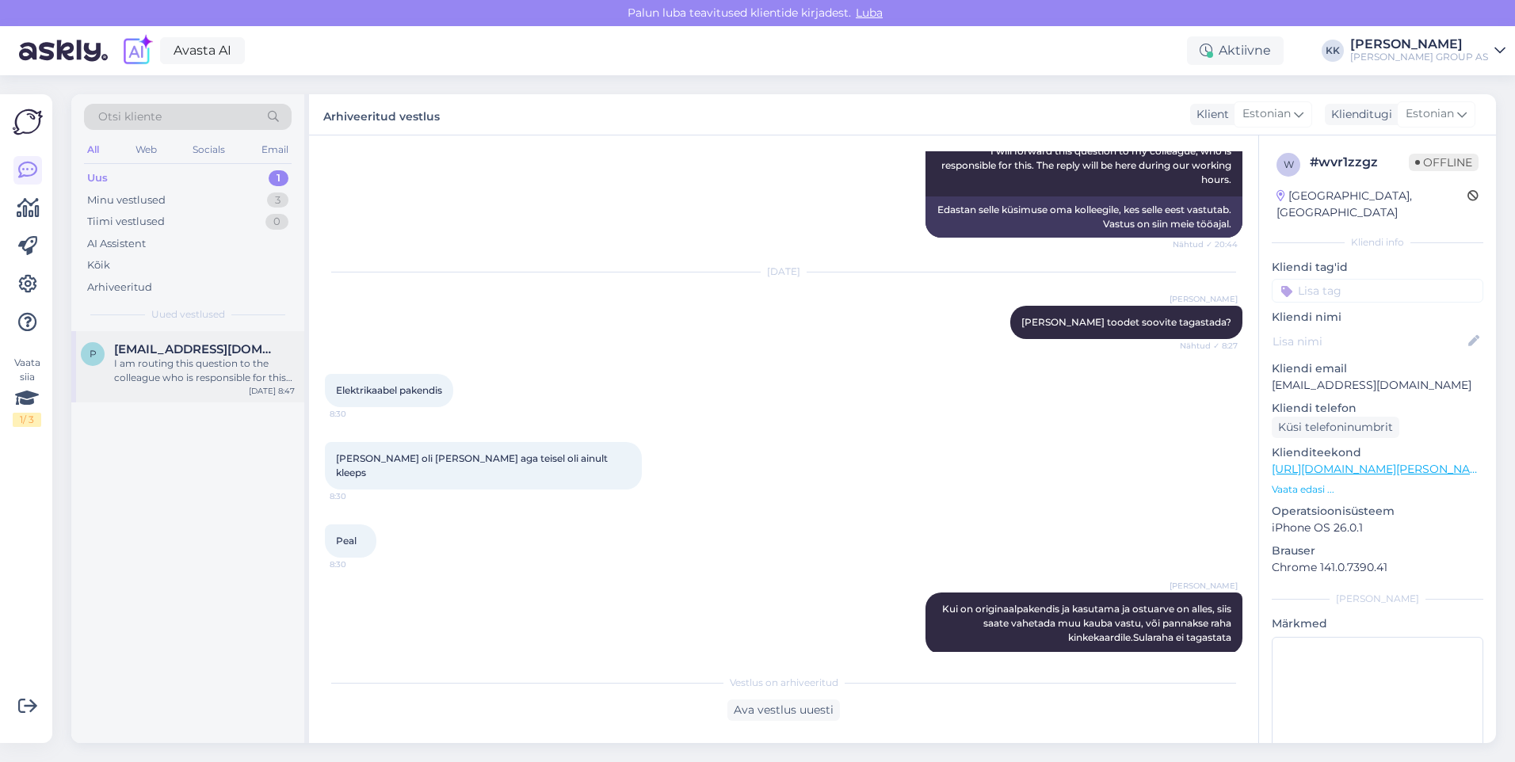
click at [189, 368] on div "I am routing this question to the colleague who is responsible for this topic. …" at bounding box center [204, 371] width 181 height 29
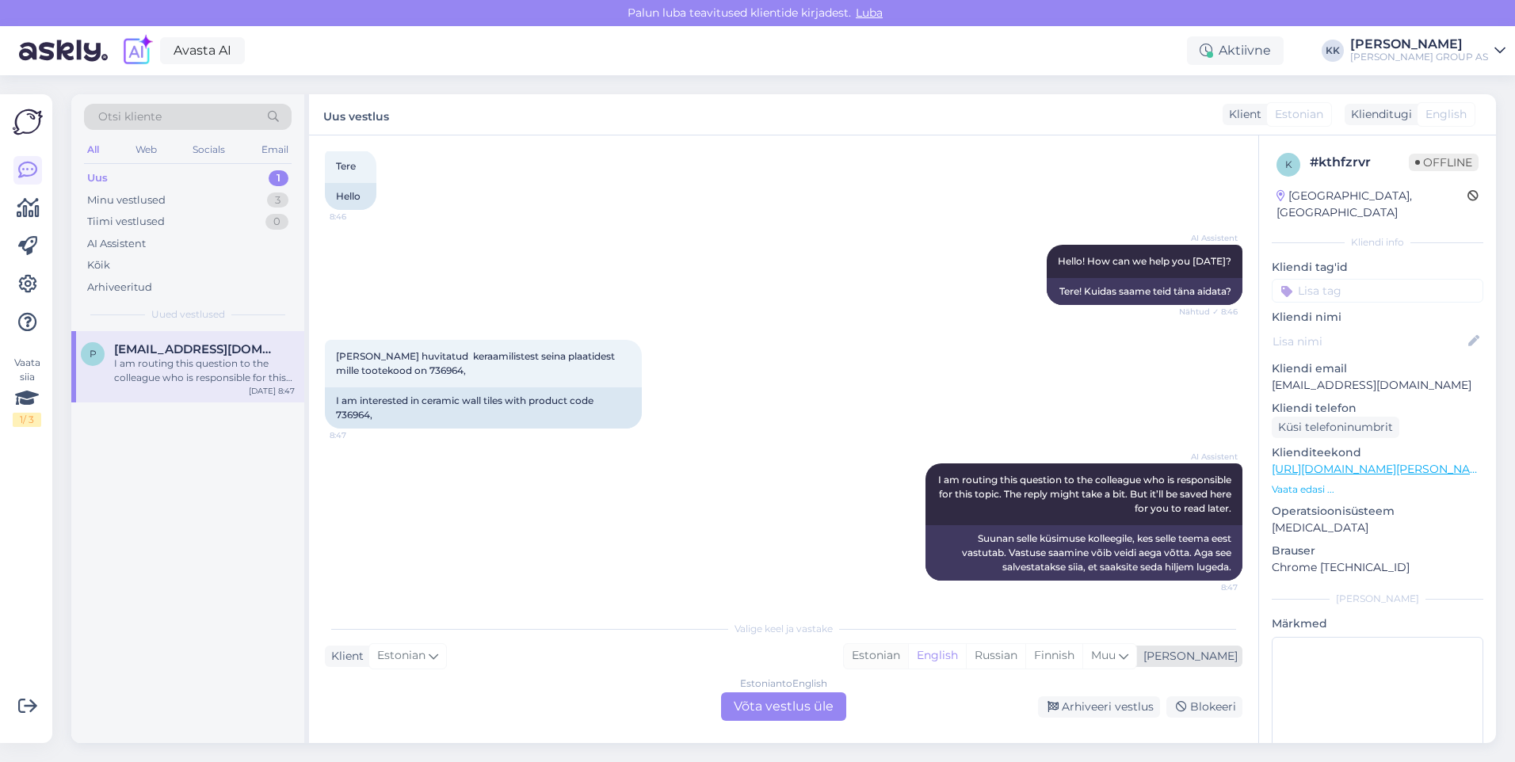
click at [908, 653] on div "Estonian" at bounding box center [876, 656] width 64 height 24
click at [766, 701] on div "Estonian to Estonian Võta vestlus üle" at bounding box center [783, 706] width 125 height 29
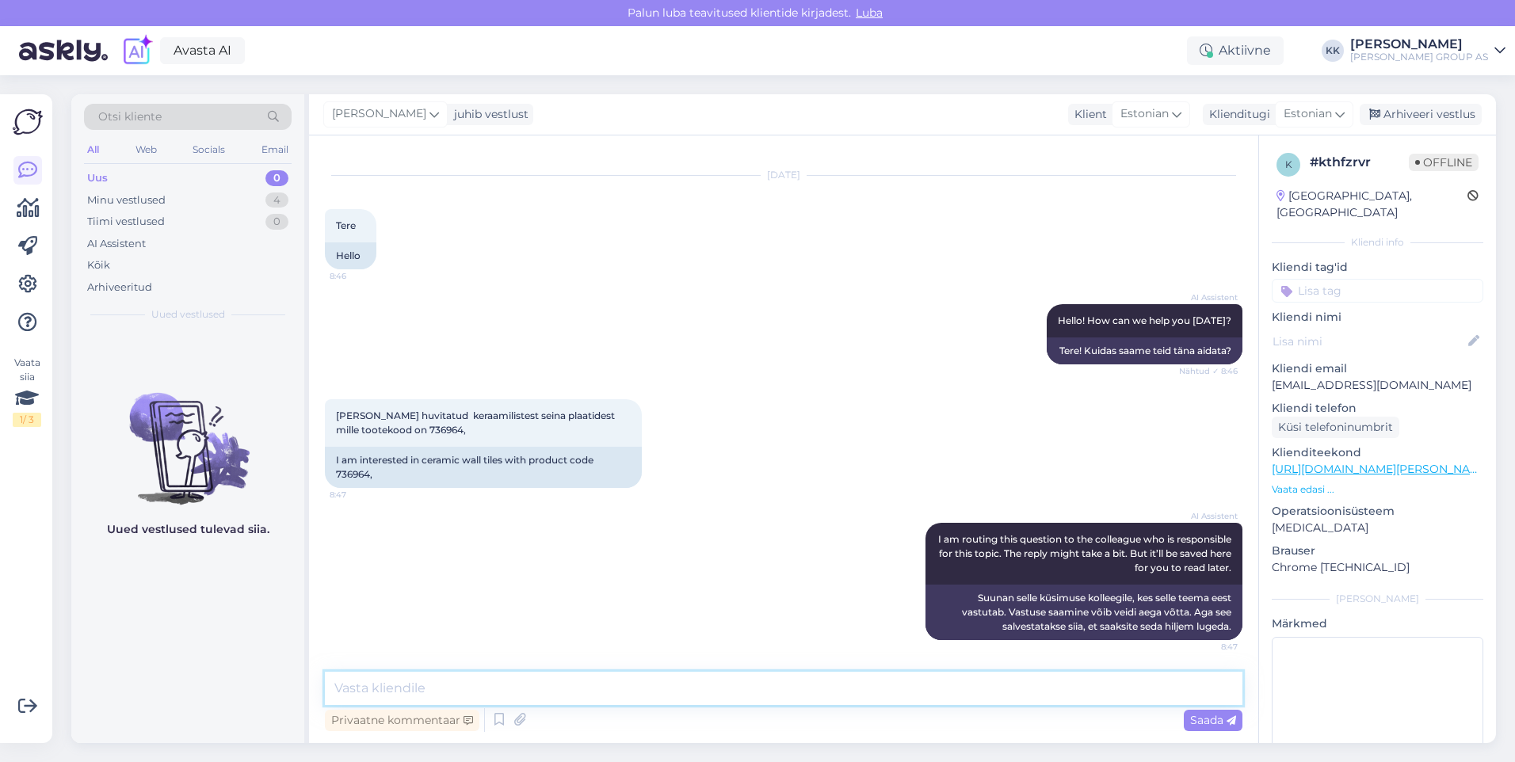
click at [369, 688] on textarea at bounding box center [783, 688] width 917 height 33
type textarea "Mida täpsemalt soovite teada plaatide kohta?"
click at [1203, 719] on span "Saada" at bounding box center [1213, 720] width 46 height 14
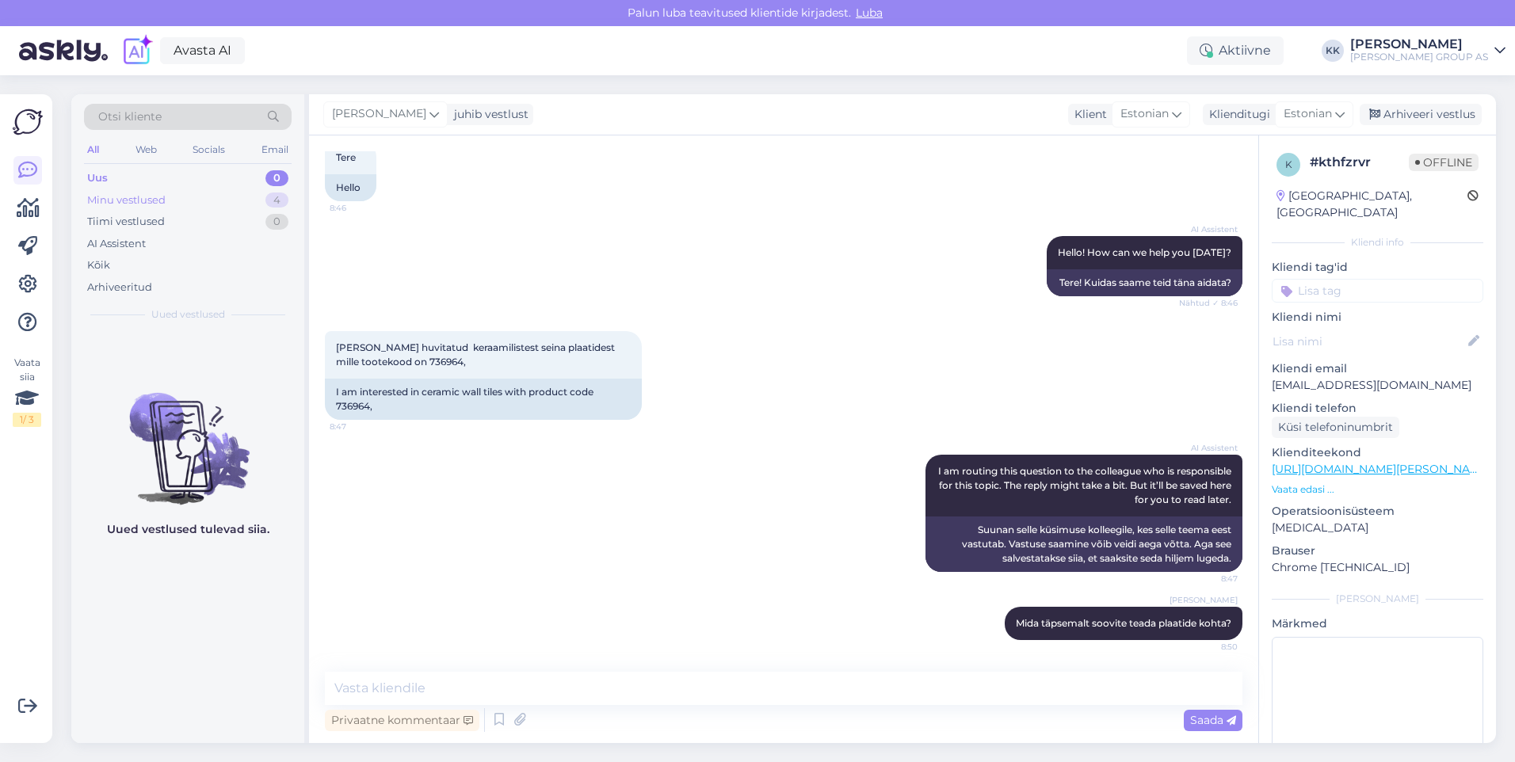
click at [127, 197] on div "Minu vestlused" at bounding box center [126, 201] width 78 height 16
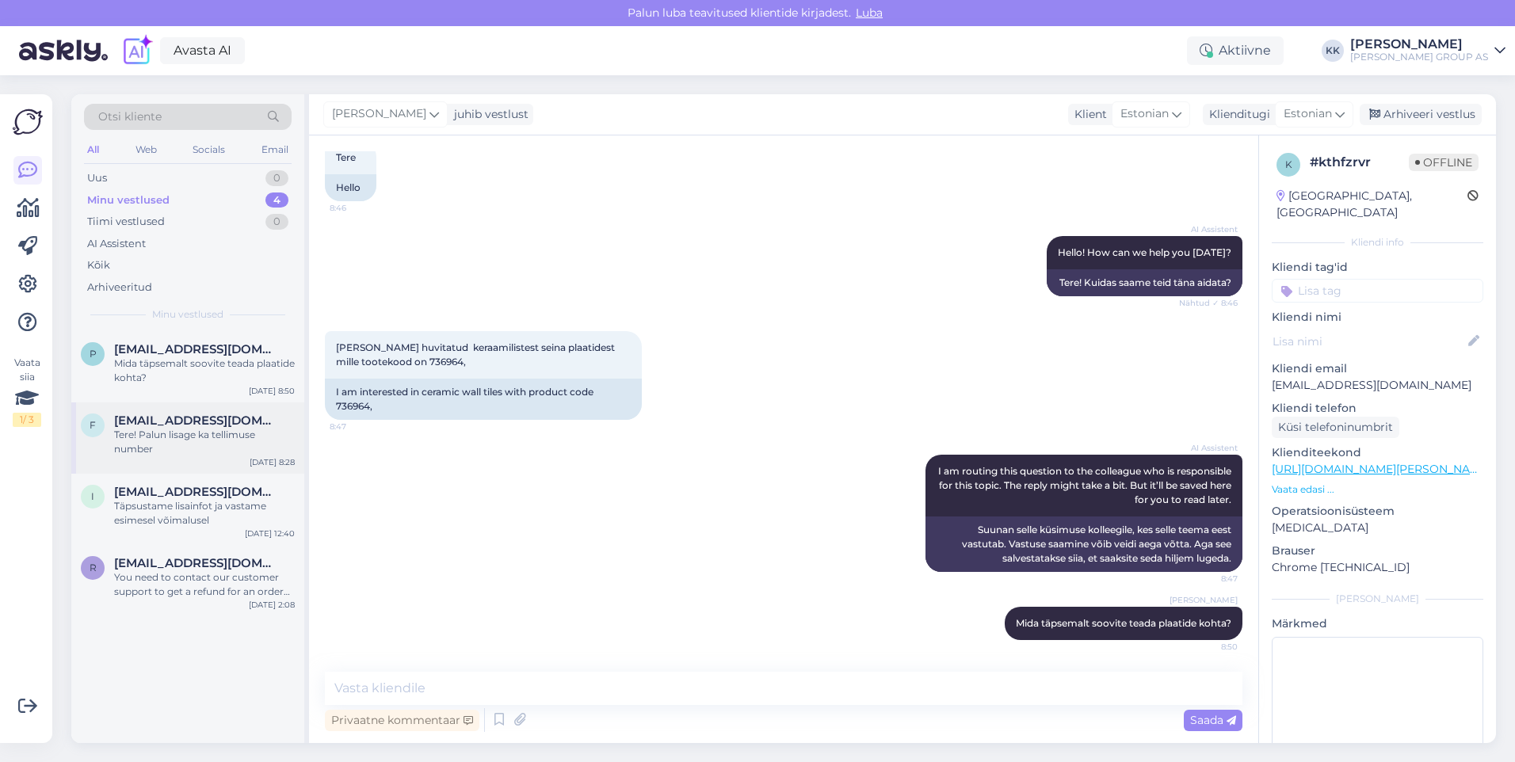
click at [176, 426] on span "[EMAIL_ADDRESS][DOMAIN_NAME]" at bounding box center [196, 421] width 165 height 14
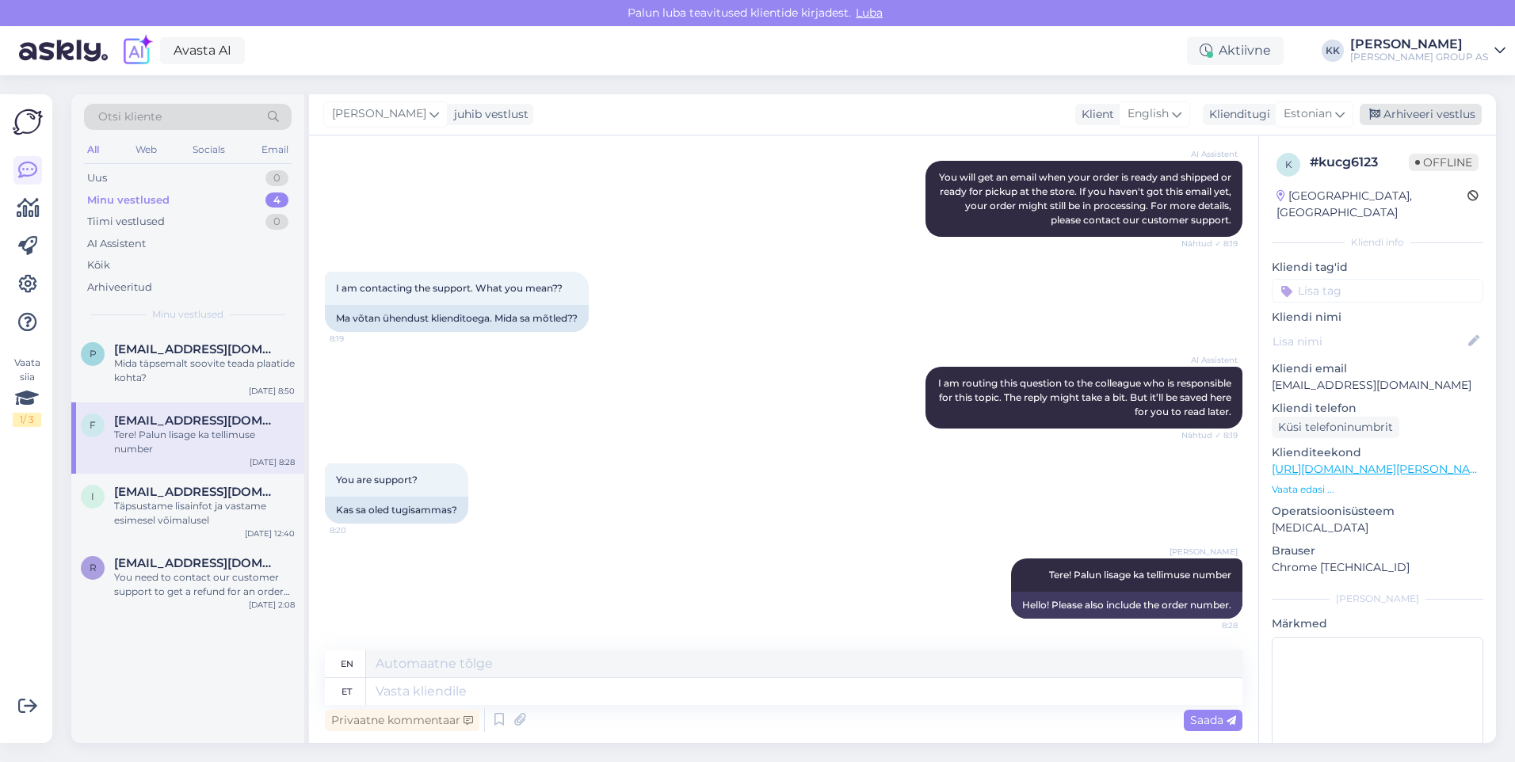
click at [1413, 113] on div "Arhiveeri vestlus" at bounding box center [1421, 114] width 122 height 21
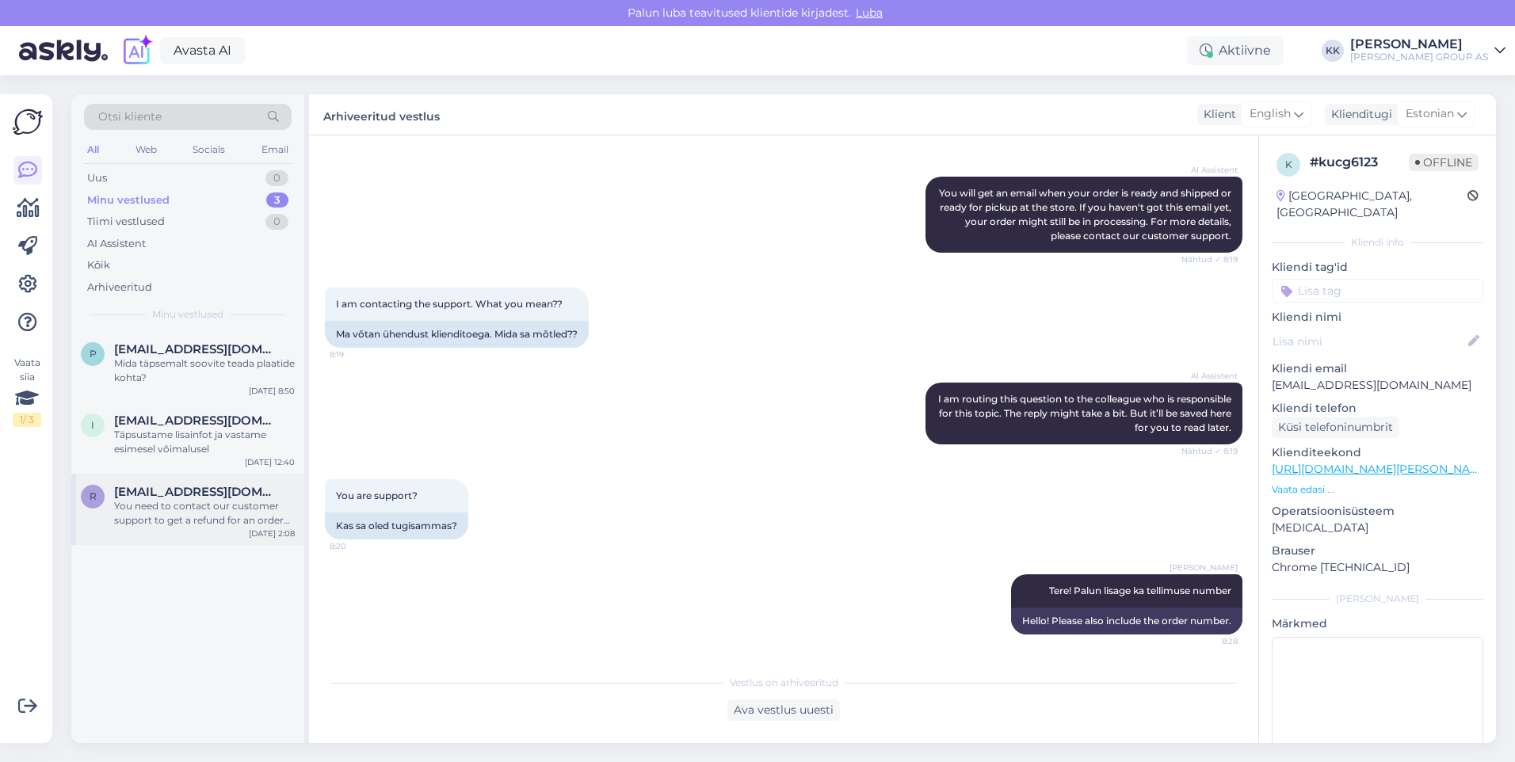
click at [179, 510] on div "You need to contact our customer support to get a refund for an order not picke…" at bounding box center [204, 513] width 181 height 29
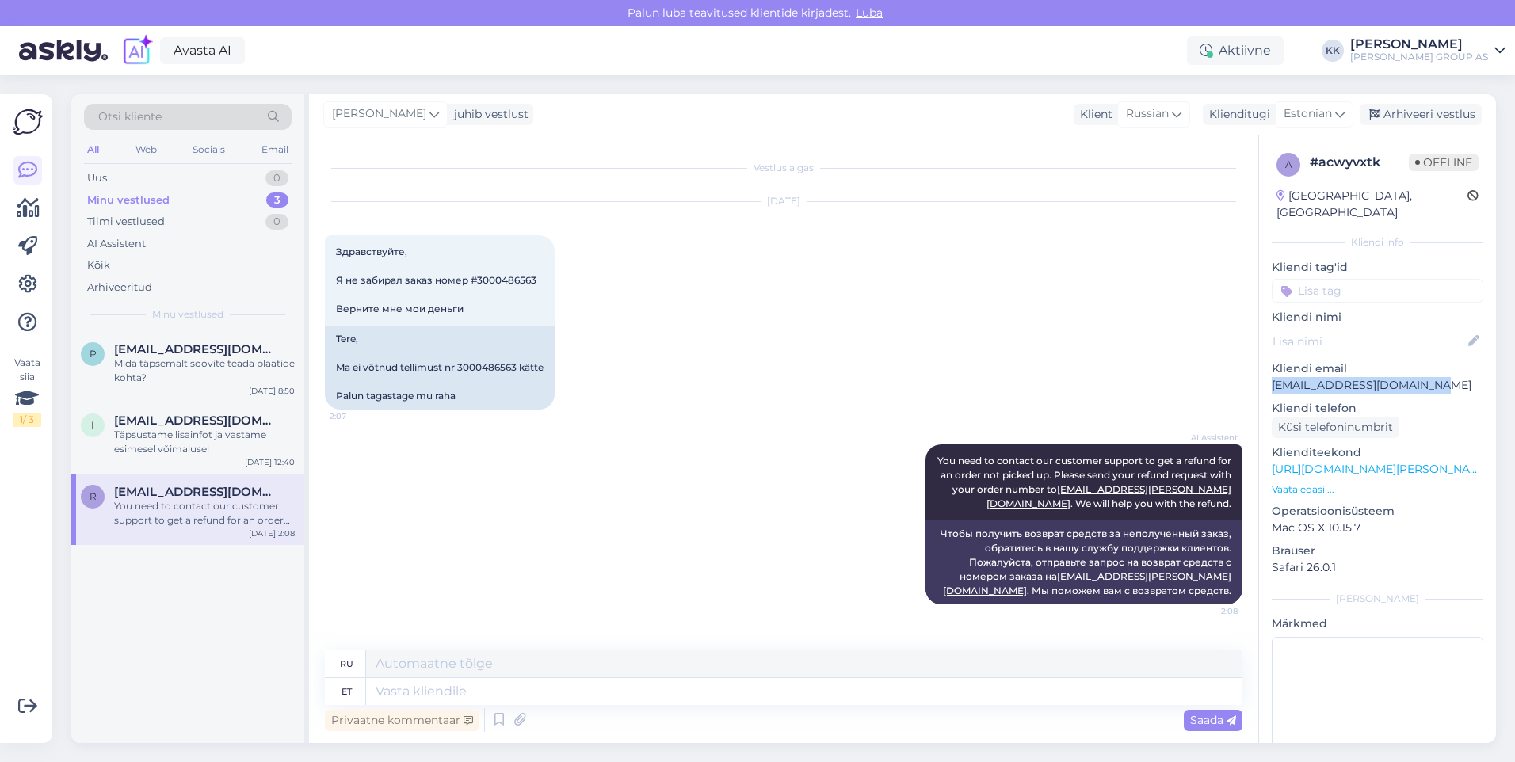
drag, startPoint x: 1440, startPoint y: 367, endPoint x: 1271, endPoint y: 368, distance: 169.6
click at [1271, 368] on div "a # acwyvxtk Offline [GEOGRAPHIC_DATA], [GEOGRAPHIC_DATA] Kliendi info Kliendi …" at bounding box center [1377, 469] width 237 height 668
drag, startPoint x: 1271, startPoint y: 368, endPoint x: 1287, endPoint y: 371, distance: 16.0
copy p "[EMAIL_ADDRESS][DOMAIN_NAME]"
click at [169, 507] on div "You need to contact our customer support to get a refund for an order not picke…" at bounding box center [204, 513] width 181 height 29
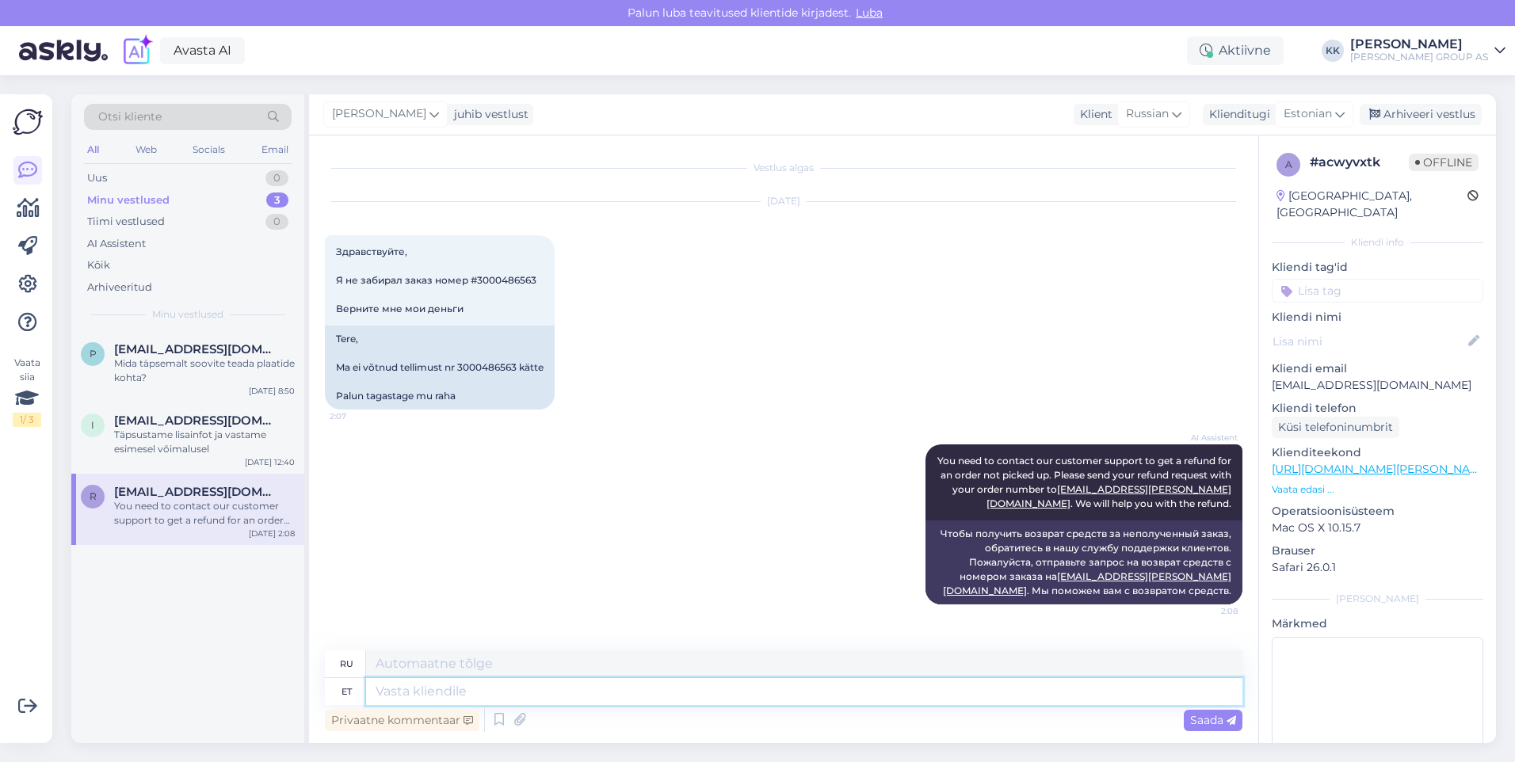
click at [395, 696] on textarea at bounding box center [804, 691] width 876 height 27
type textarea "Tühistame"
type textarea "Мы отменяем"
type textarea "Tühistame Teie"
type textarea "Мы отменяем ваш"
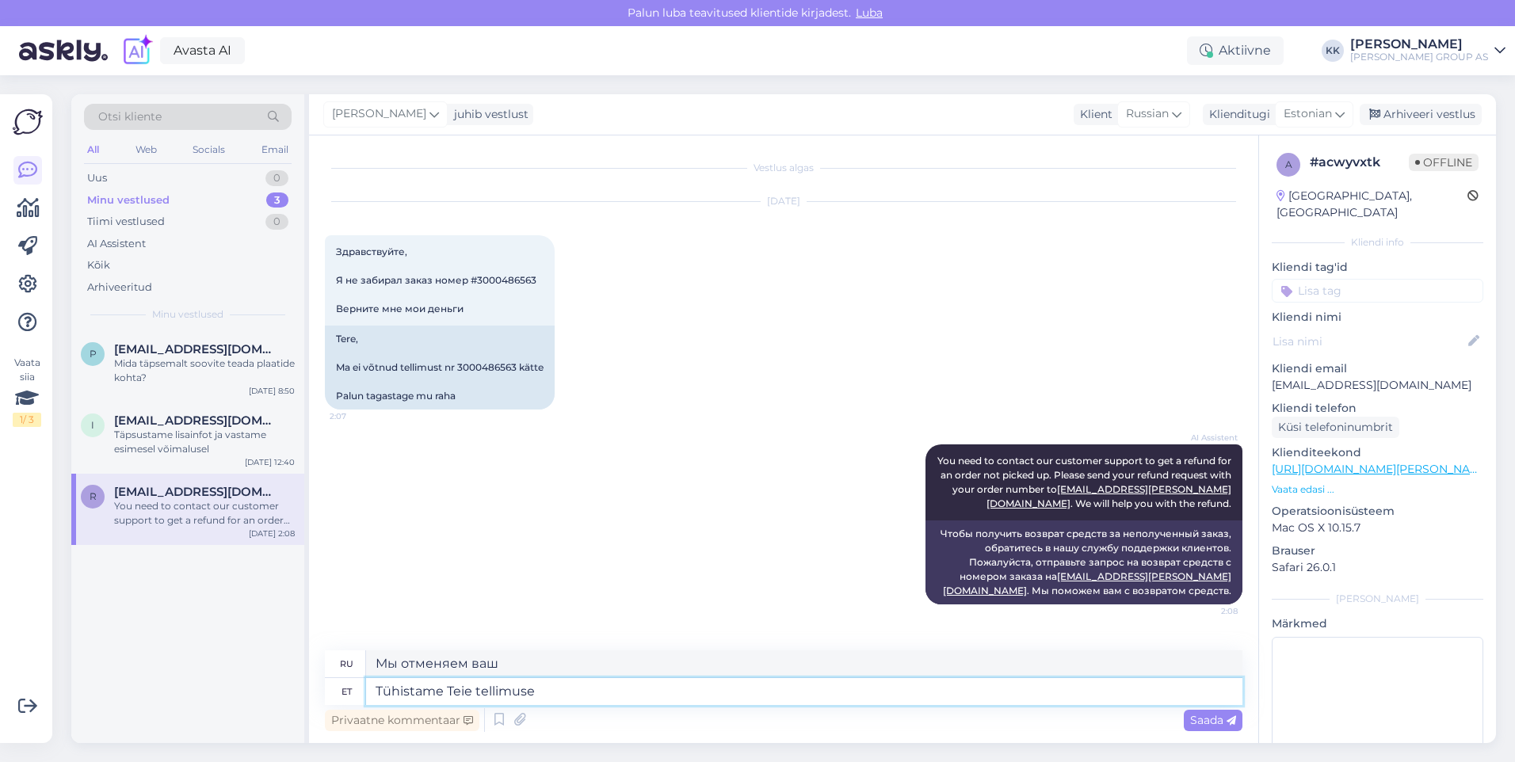
type textarea "Tühistame Teie tellimuse"
type textarea "Мы отменяем ваш заказ."
type textarea "Tühistame Teie tellimuse ja"
type textarea "Мы отменим ваш заказ и"
type textarea "Tühistame Teie tellimuse ja tagastame"
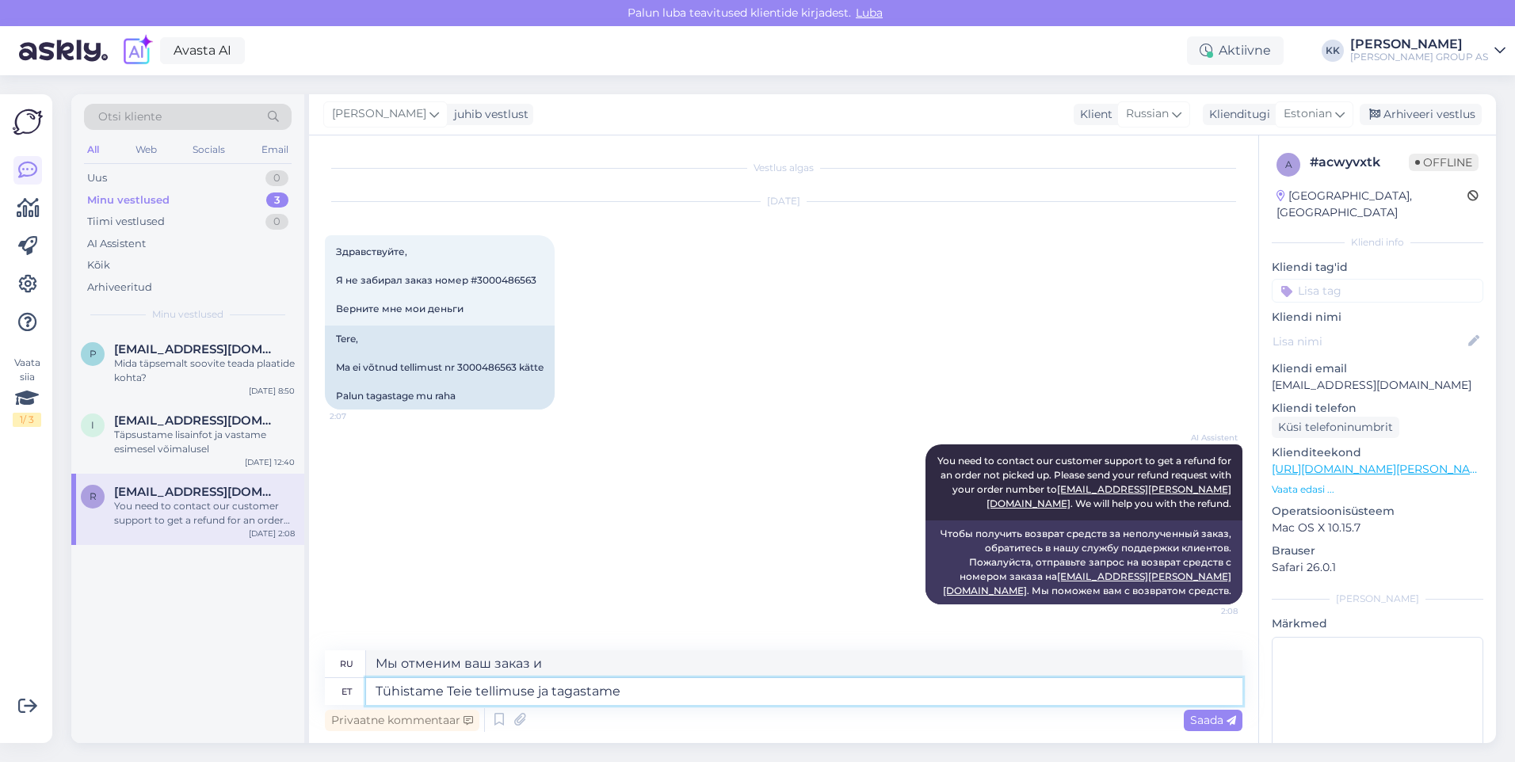
type textarea "Мы отменим ваш заказ и вернем вам деньги."
type textarea "Tühistame Teie tellimuse ja tagastame raha kontole"
click at [1211, 716] on span "Saada" at bounding box center [1213, 720] width 46 height 14
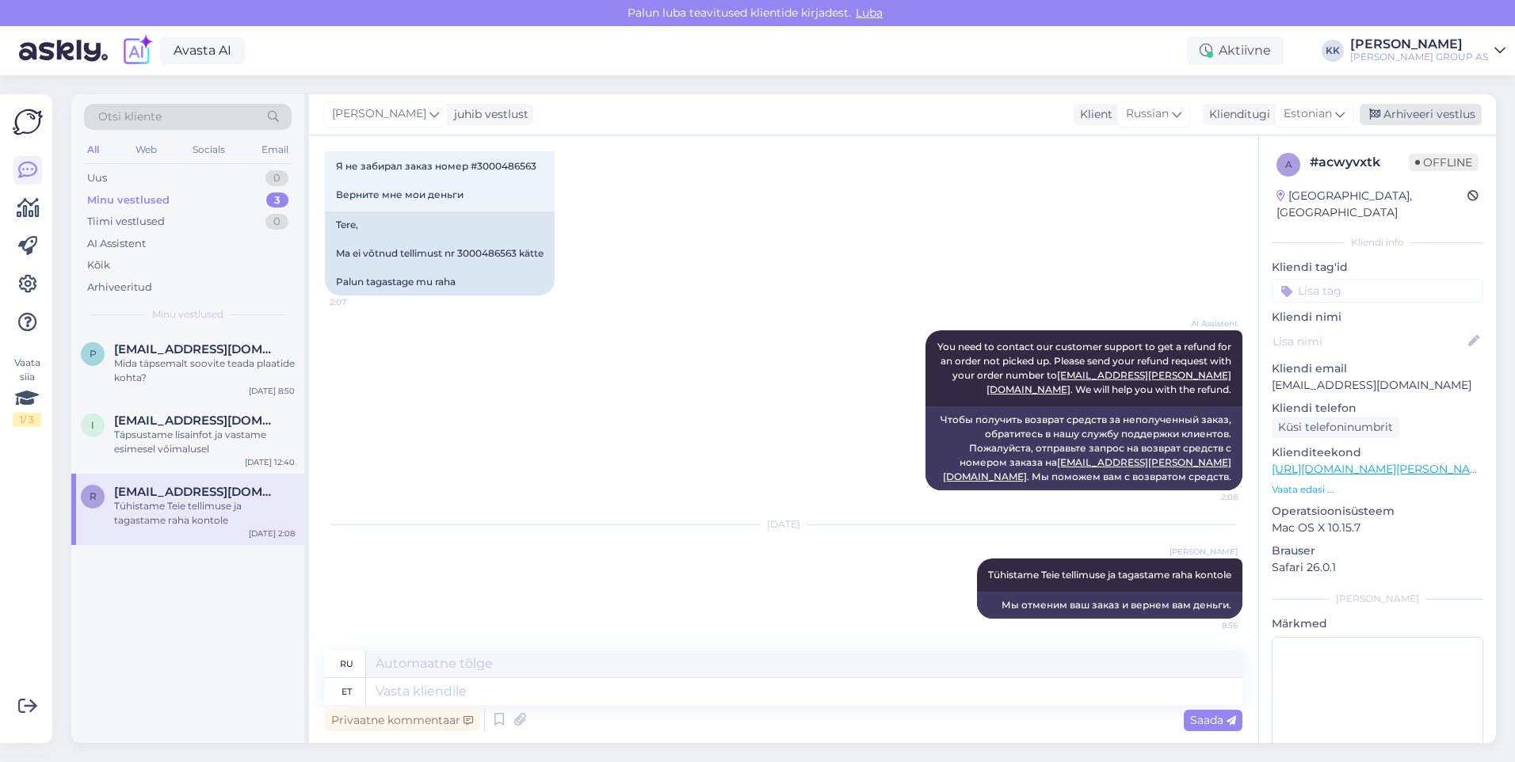
click at [1421, 112] on div "Arhiveeri vestlus" at bounding box center [1421, 114] width 122 height 21
